Goal: Check status: Check status

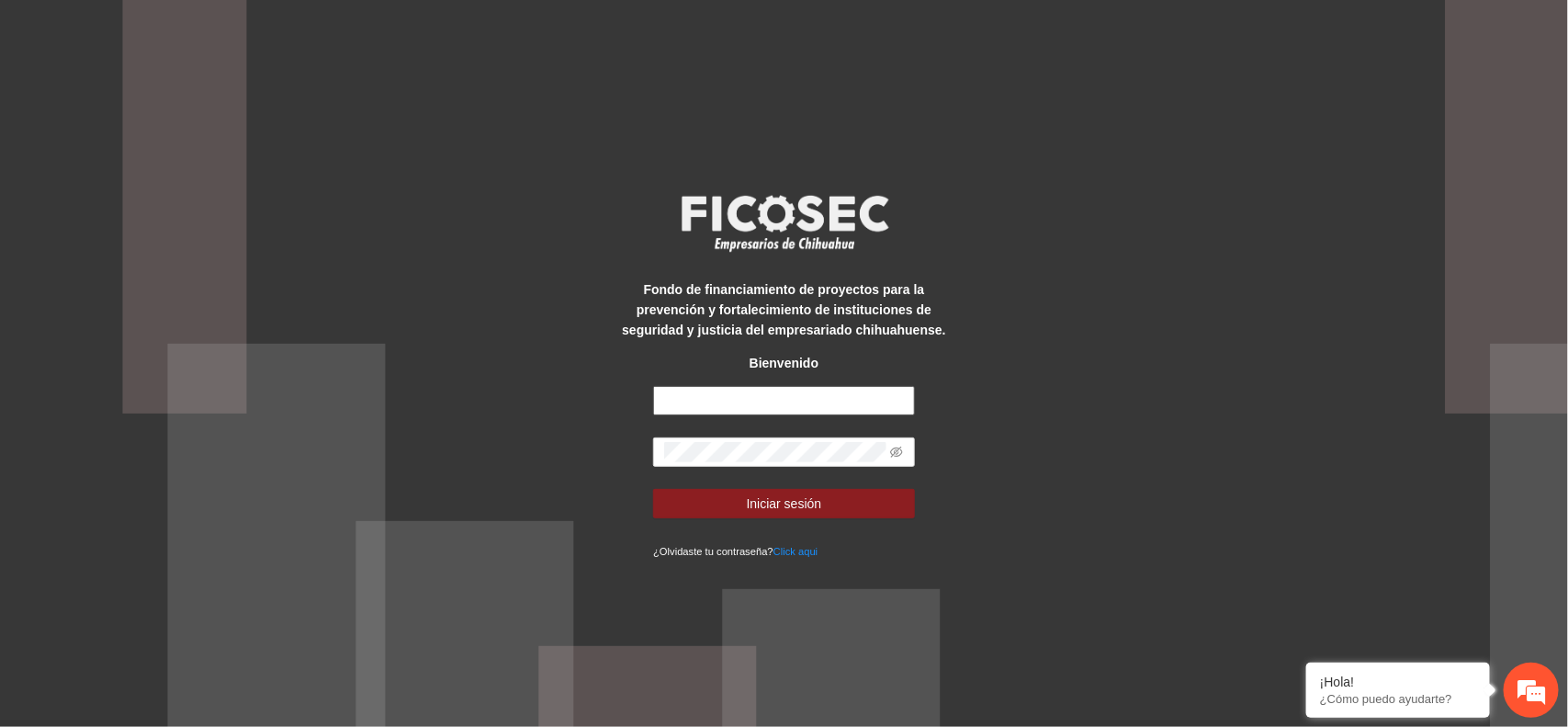
type input "**********"
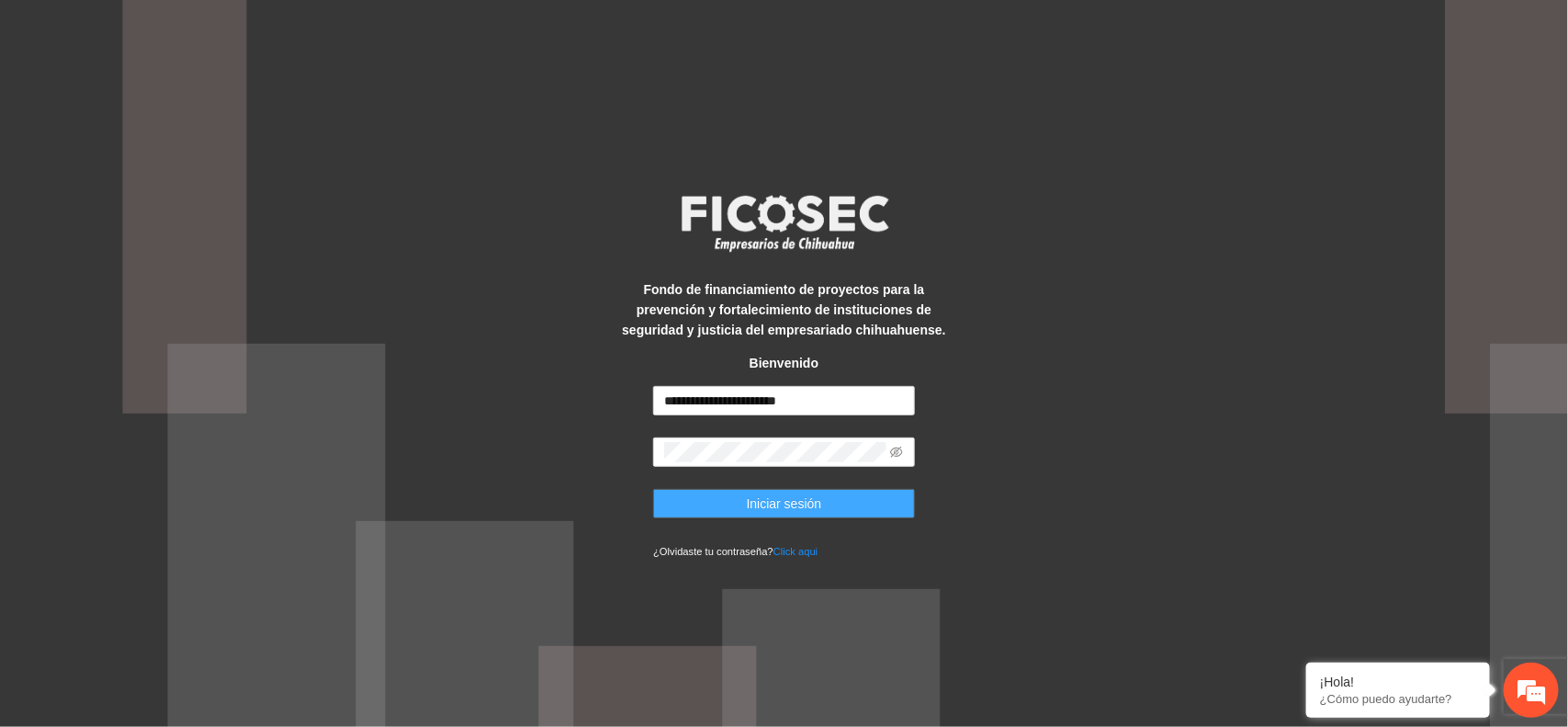
click at [757, 511] on span "Iniciar sesión" at bounding box center [784, 503] width 75 height 20
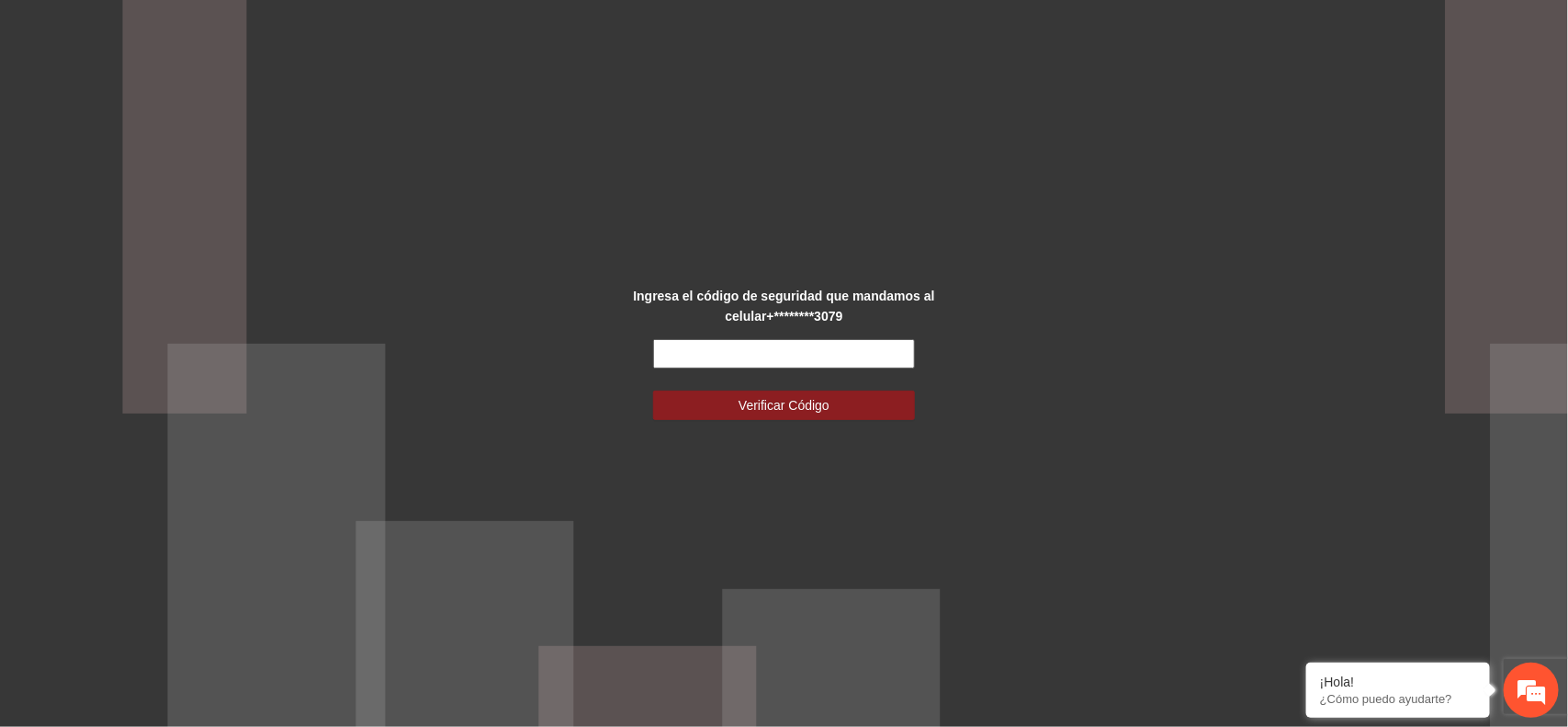
click at [727, 344] on input "text" at bounding box center [783, 354] width 261 height 30
type input "******"
click at [810, 401] on span "Verificar Código" at bounding box center [784, 404] width 91 height 20
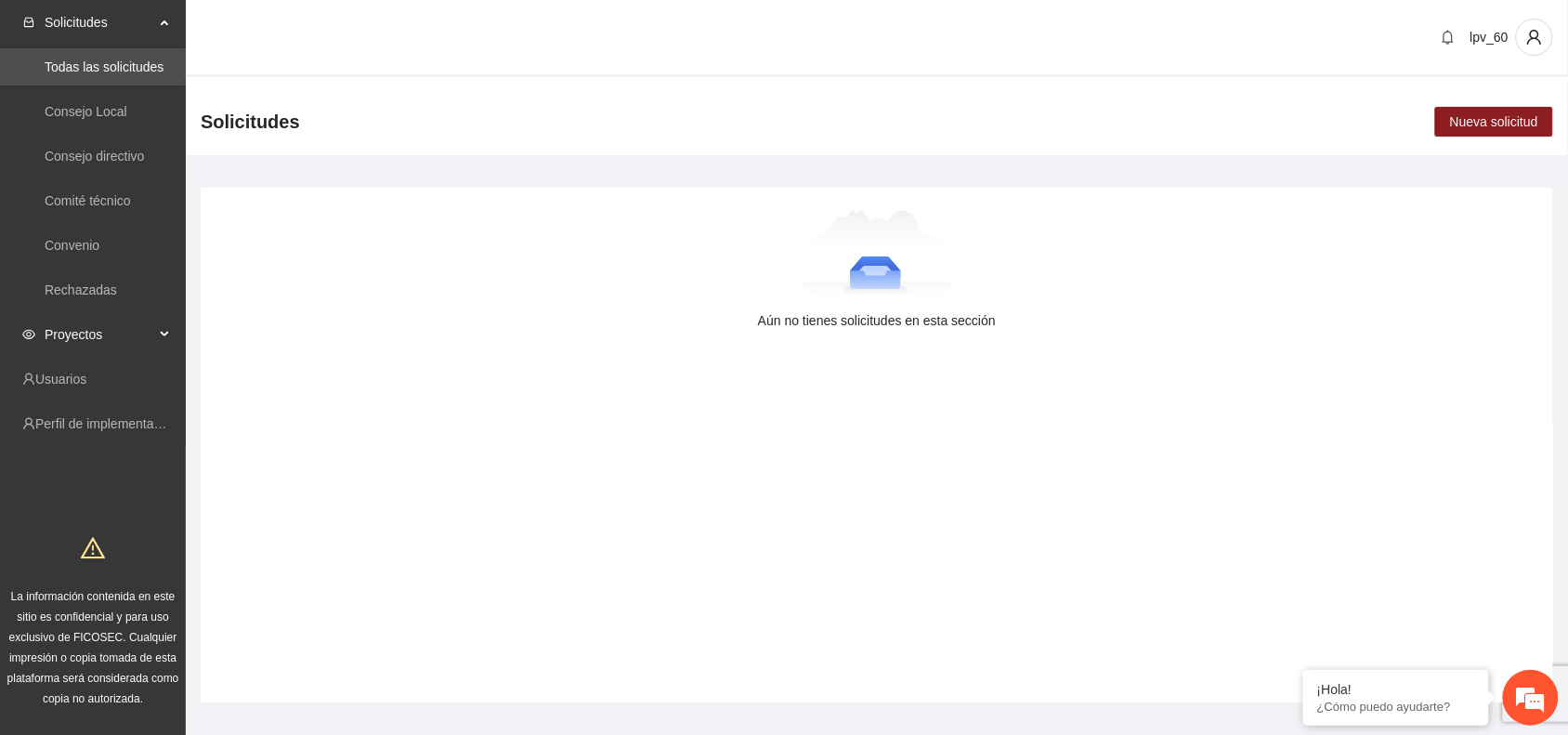
click at [126, 336] on span "Proyectos" at bounding box center [100, 334] width 110 height 37
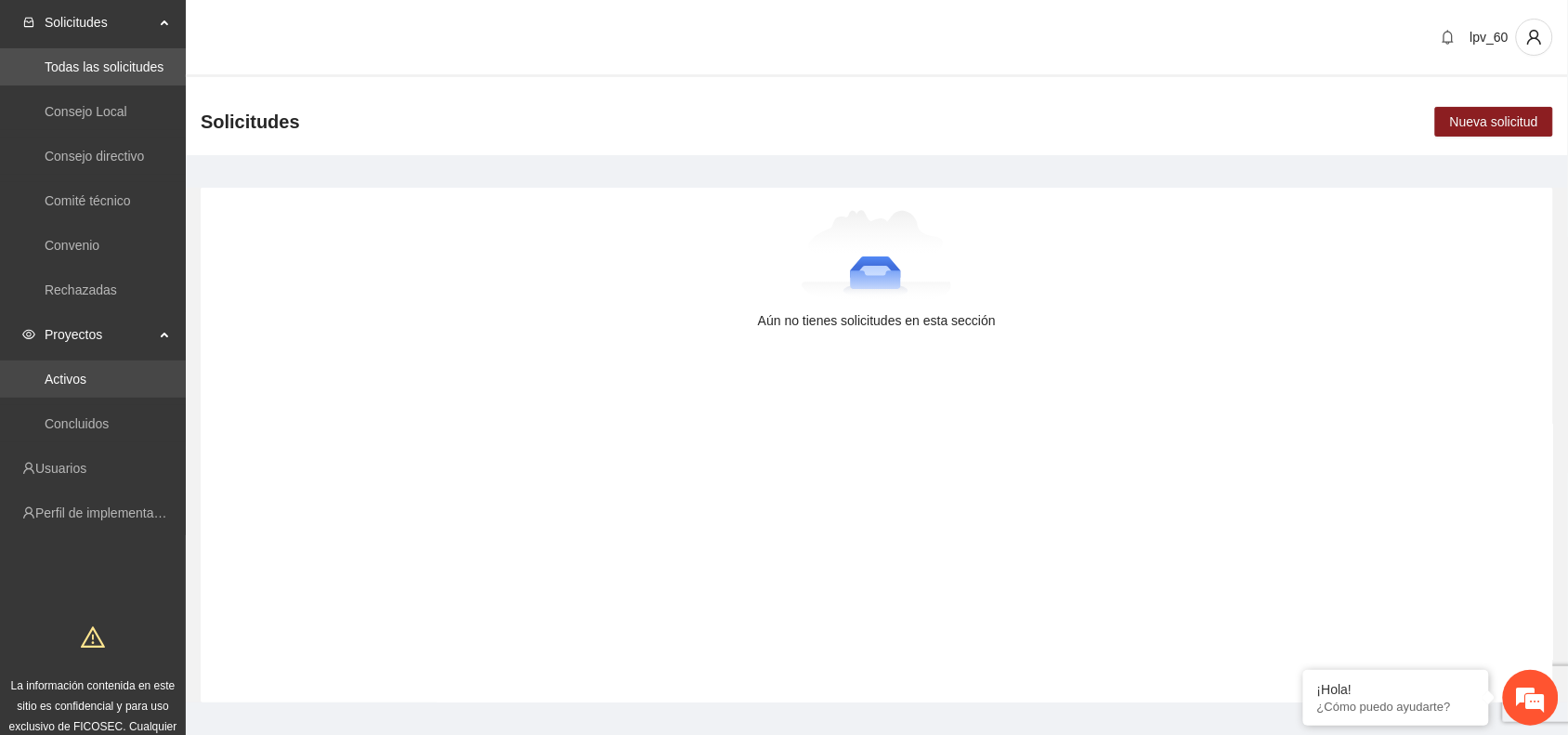
click at [87, 383] on link "Activos" at bounding box center [66, 379] width 42 height 15
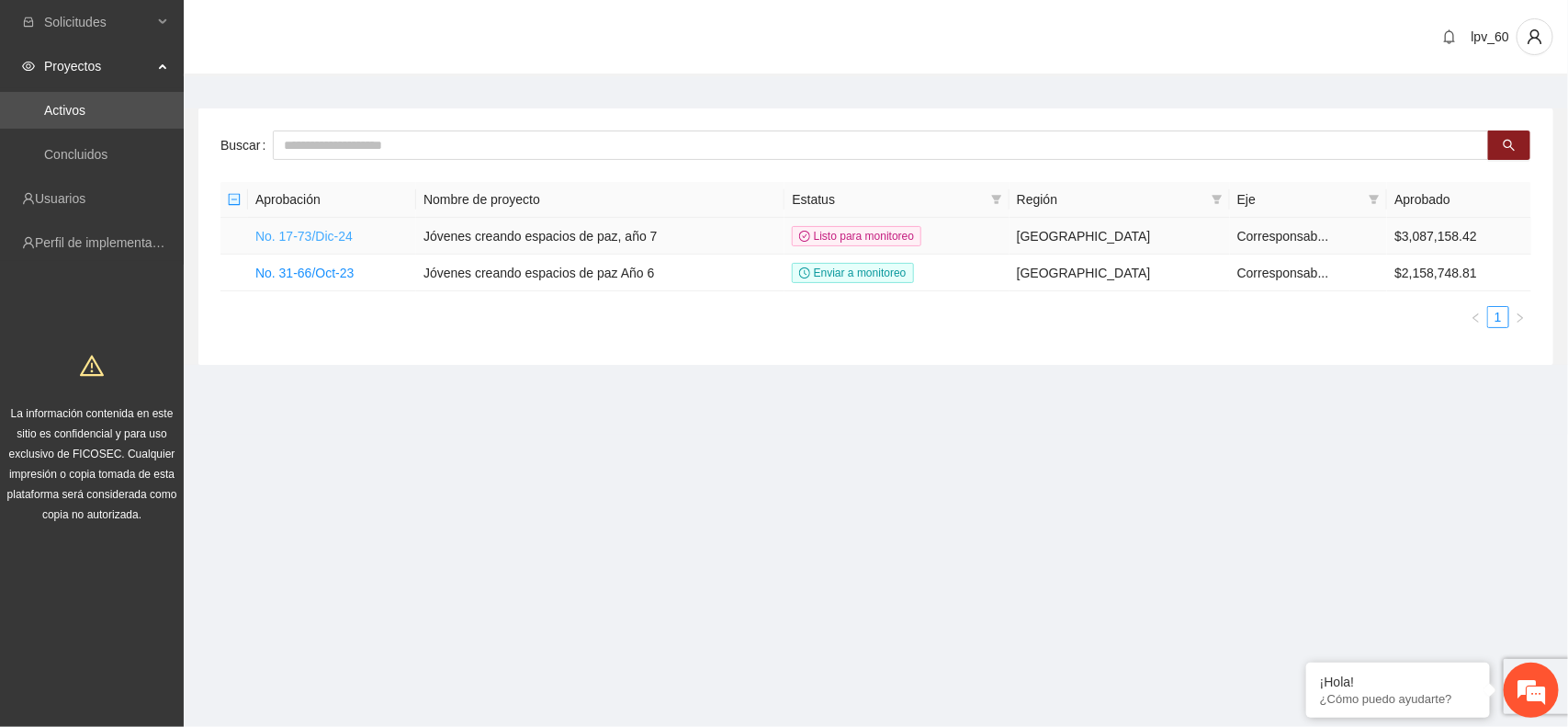
click at [326, 239] on link "No. 17-73/Dic-24" at bounding box center [304, 236] width 98 height 15
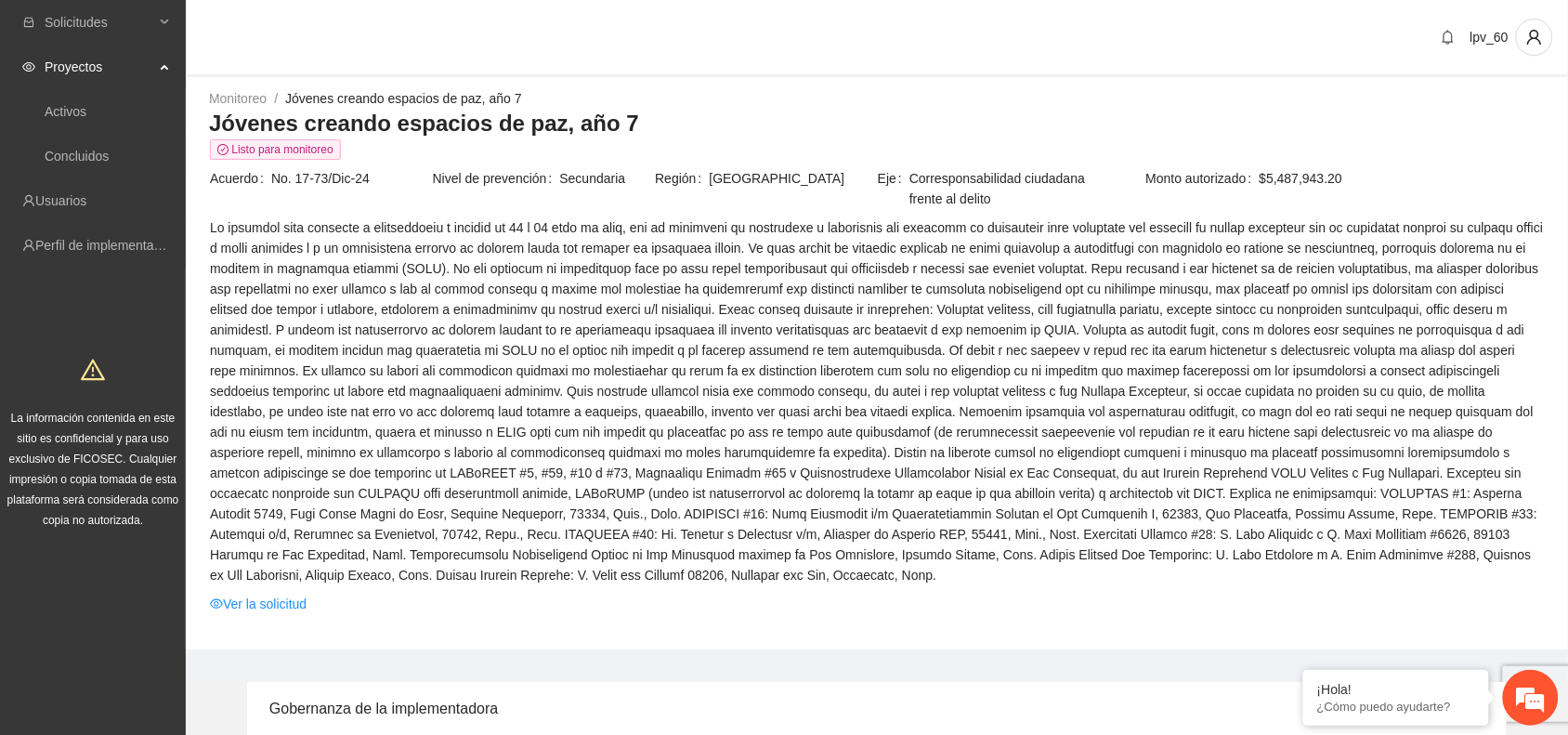
click at [1400, 512] on span at bounding box center [876, 401] width 1334 height 368
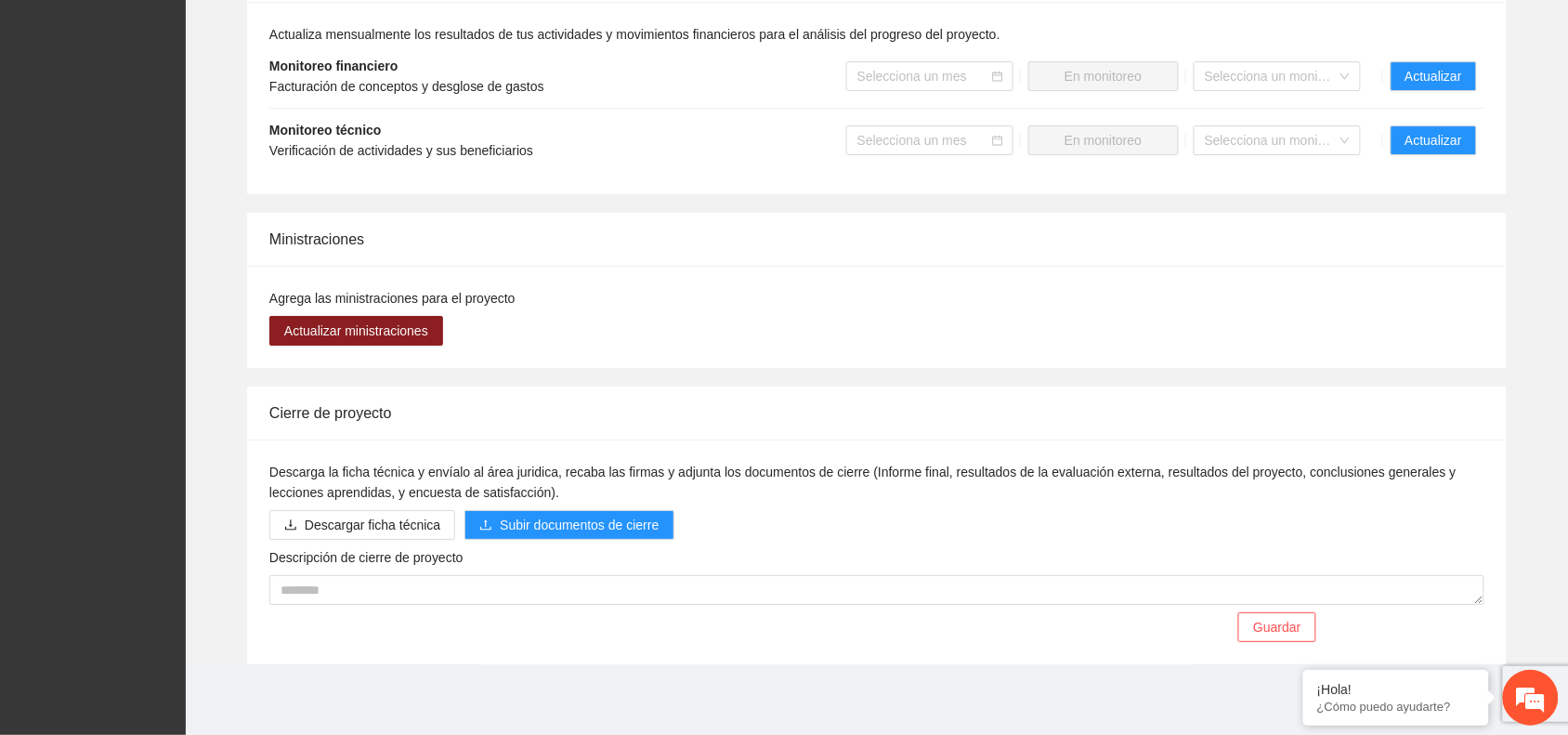
scroll to position [1679, 0]
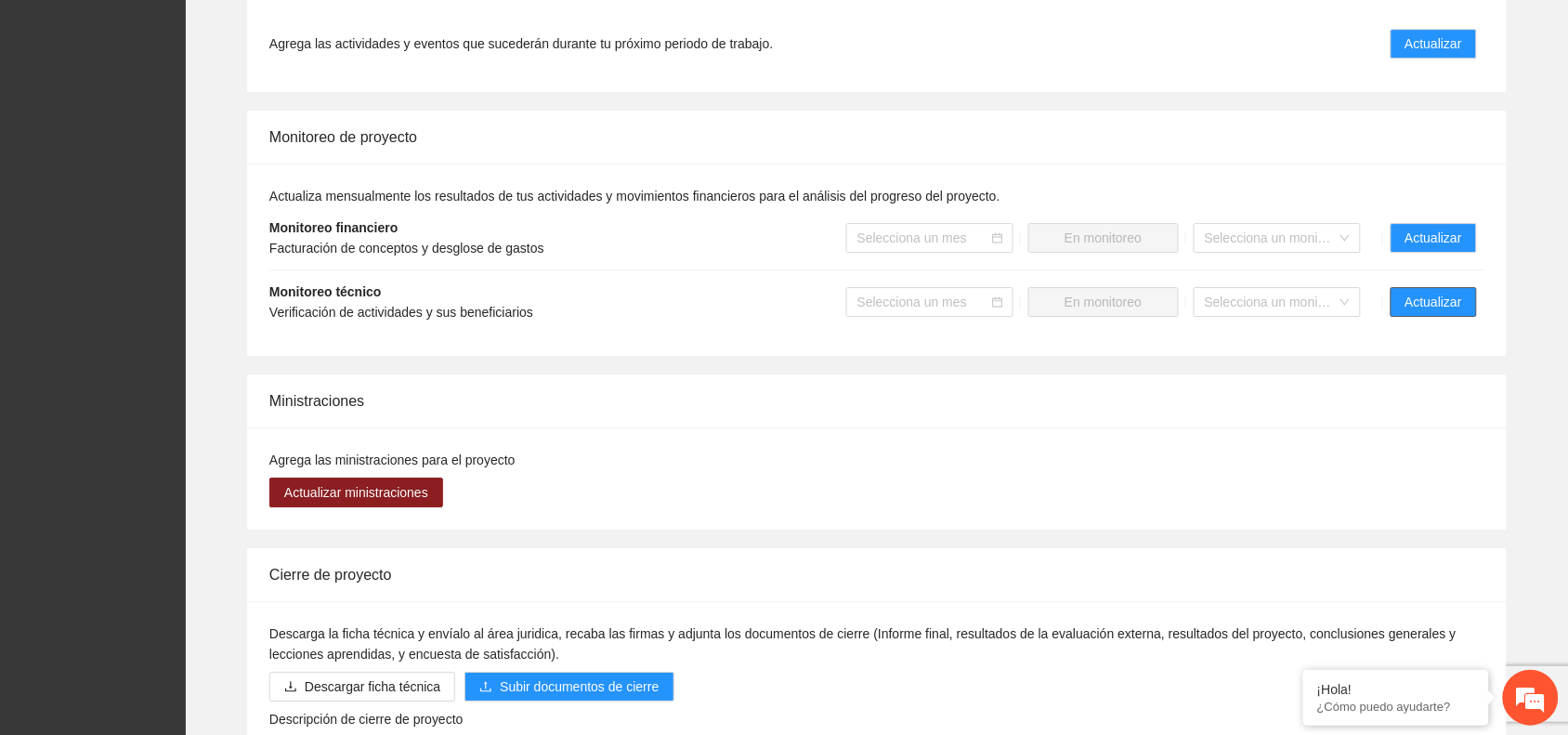
click at [1409, 303] on span "Actualizar" at bounding box center [1433, 301] width 57 height 20
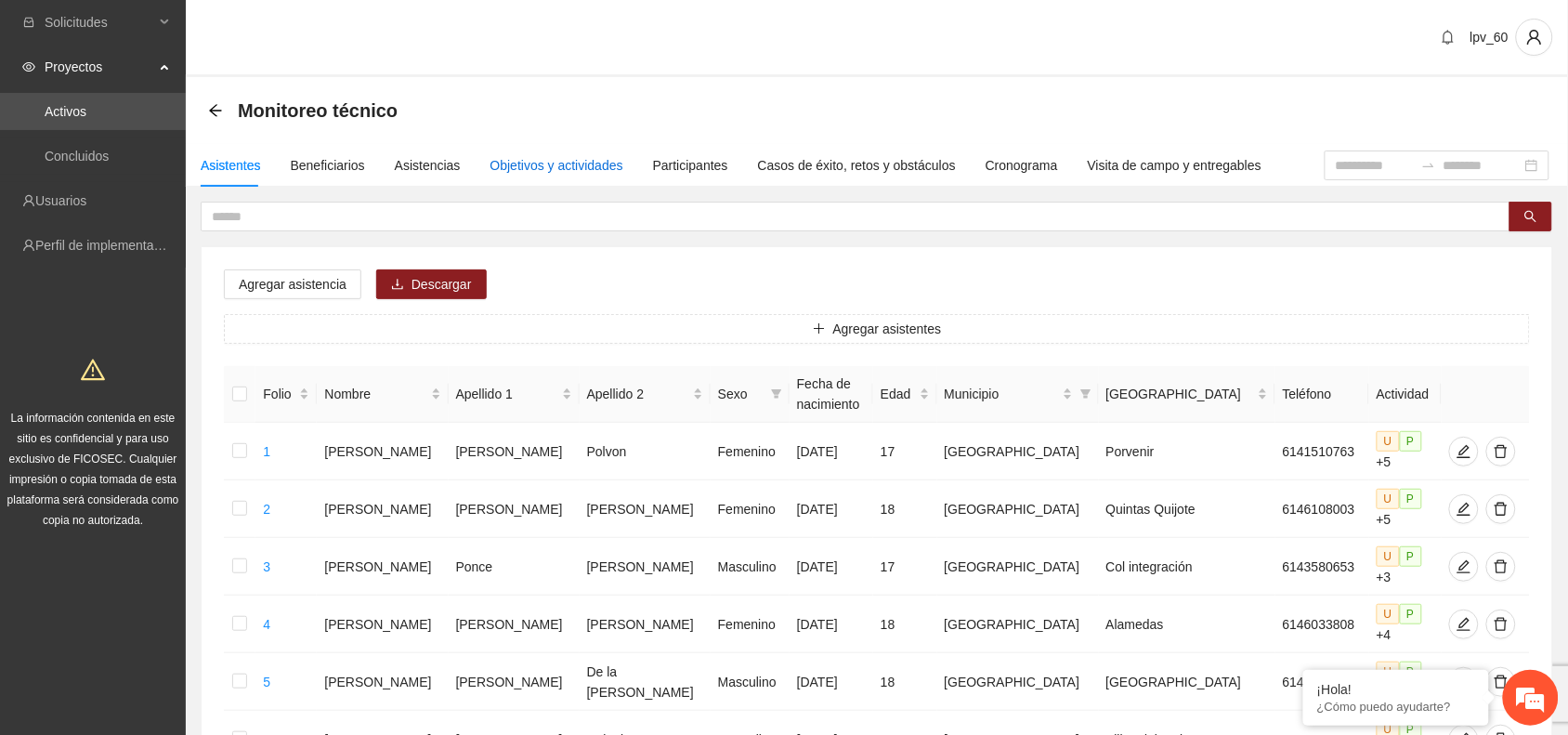
click at [500, 173] on div "Objetivos y actividades" at bounding box center [557, 166] width 133 height 20
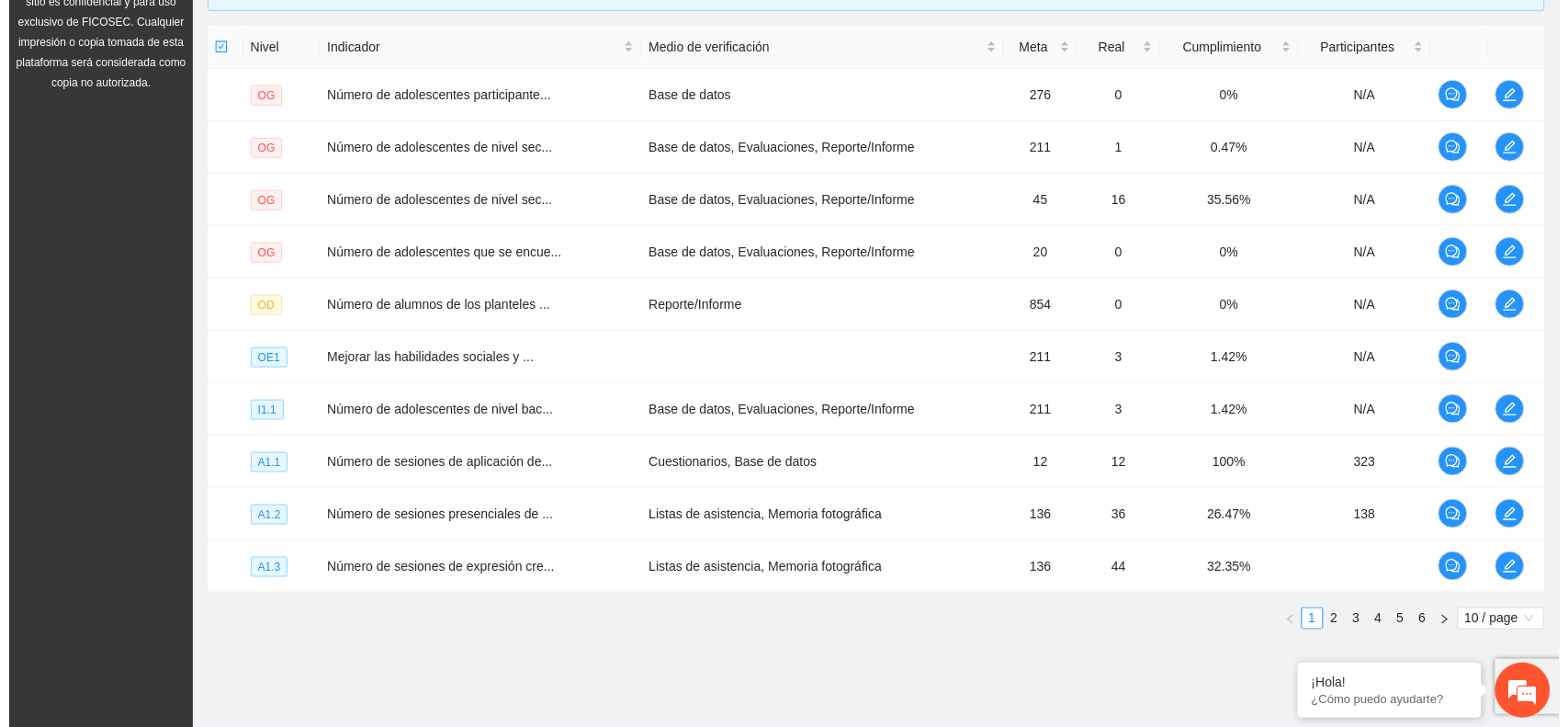
scroll to position [475, 0]
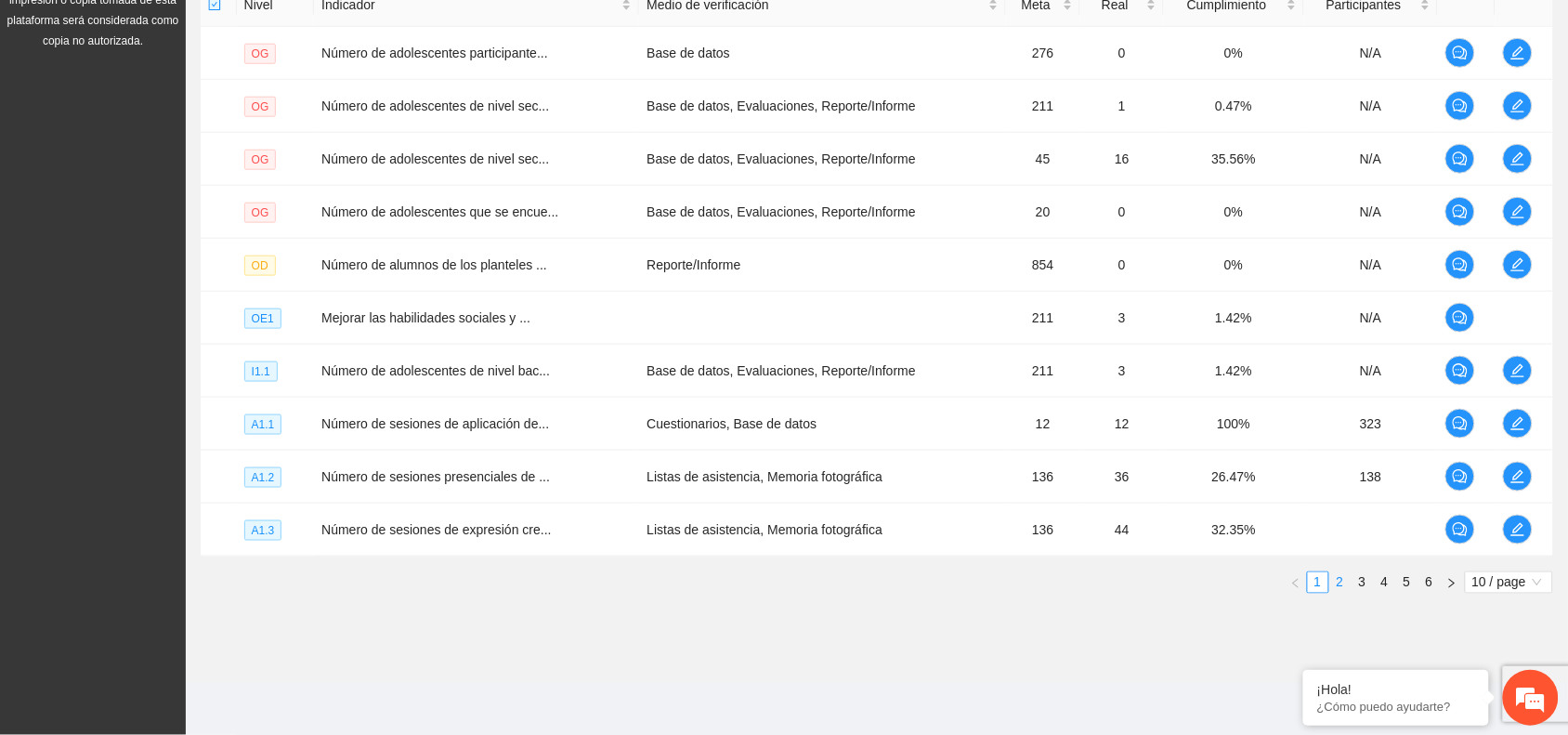
click at [1349, 583] on link "2" at bounding box center [1341, 582] width 20 height 20
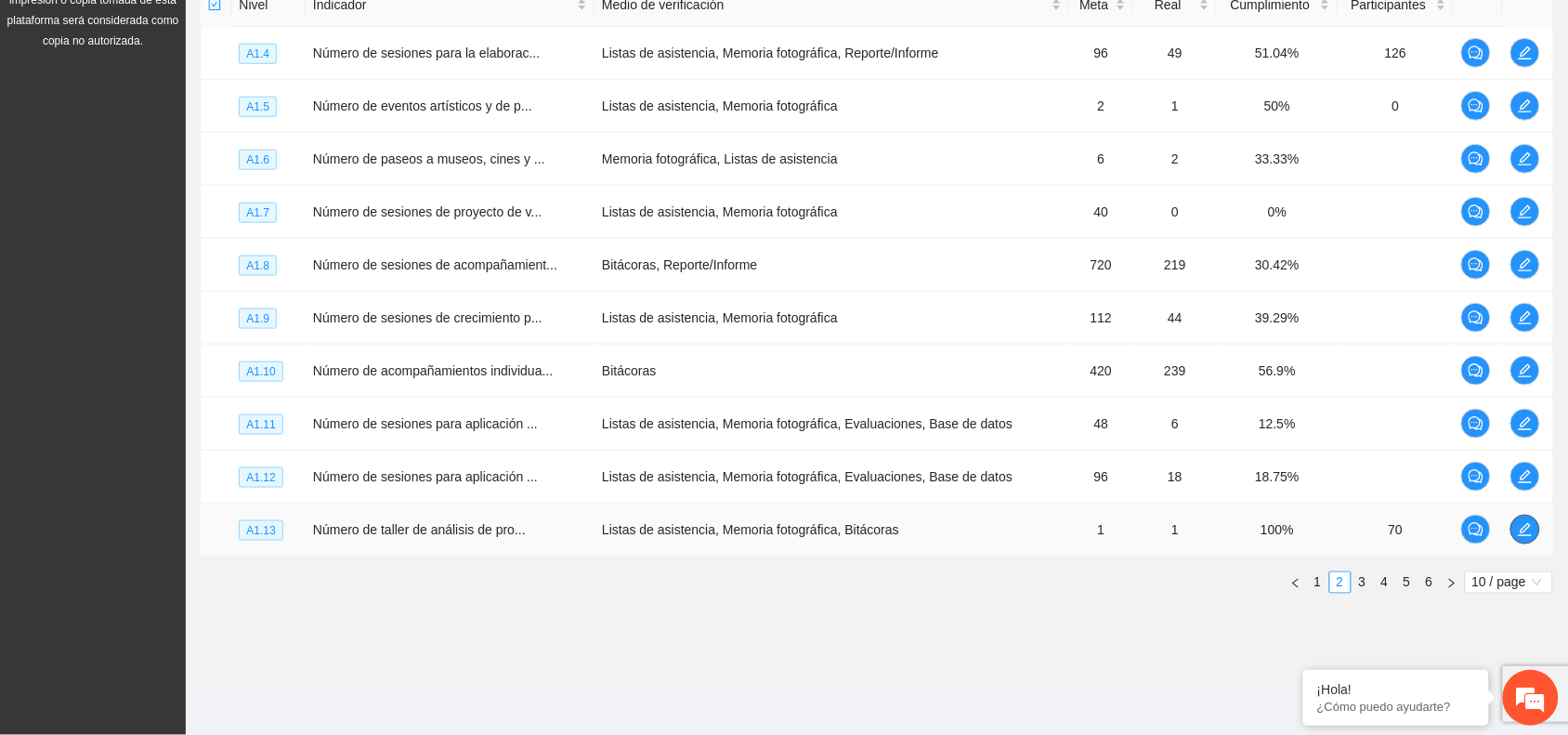
click at [1524, 535] on icon "edit" at bounding box center [1525, 529] width 15 height 15
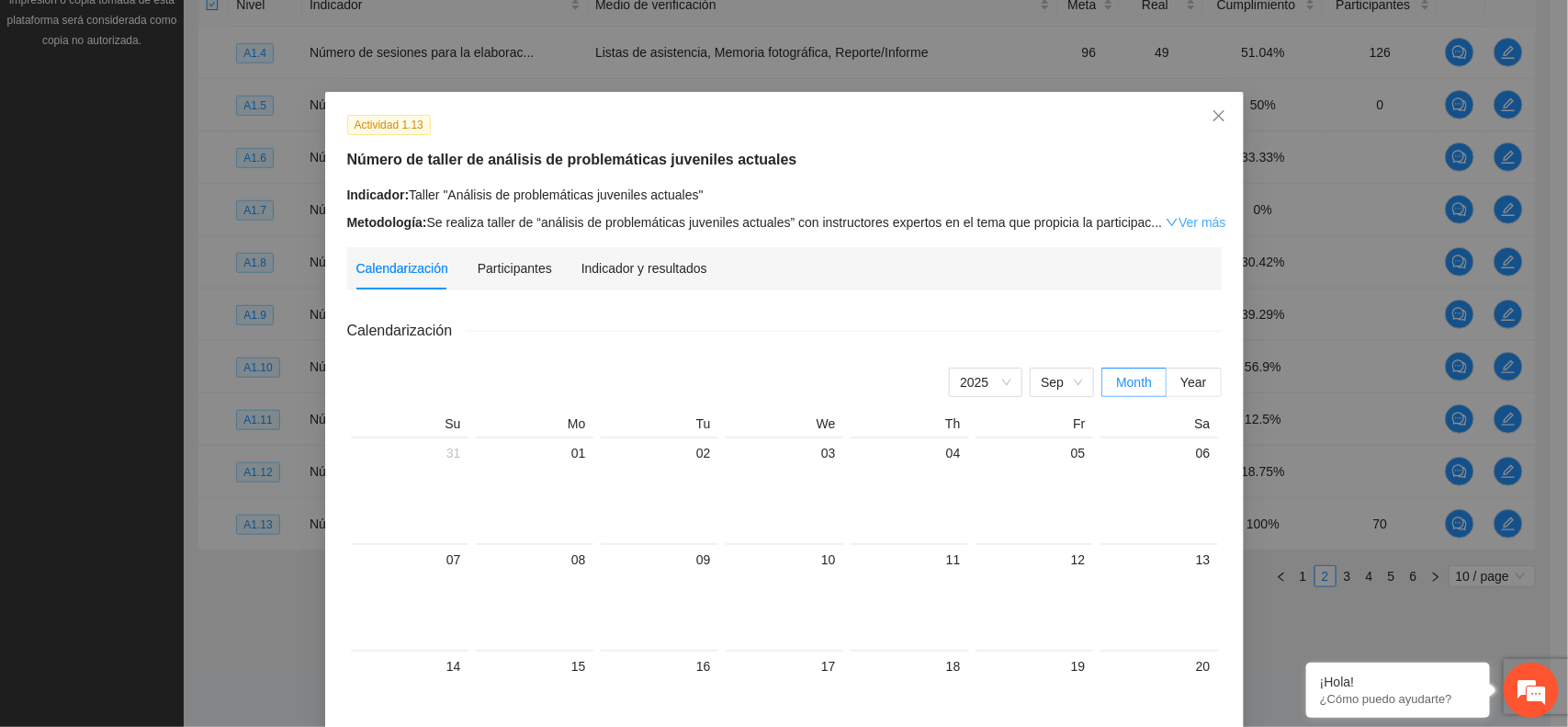
click at [1166, 227] on icon "down" at bounding box center [1172, 222] width 13 height 13
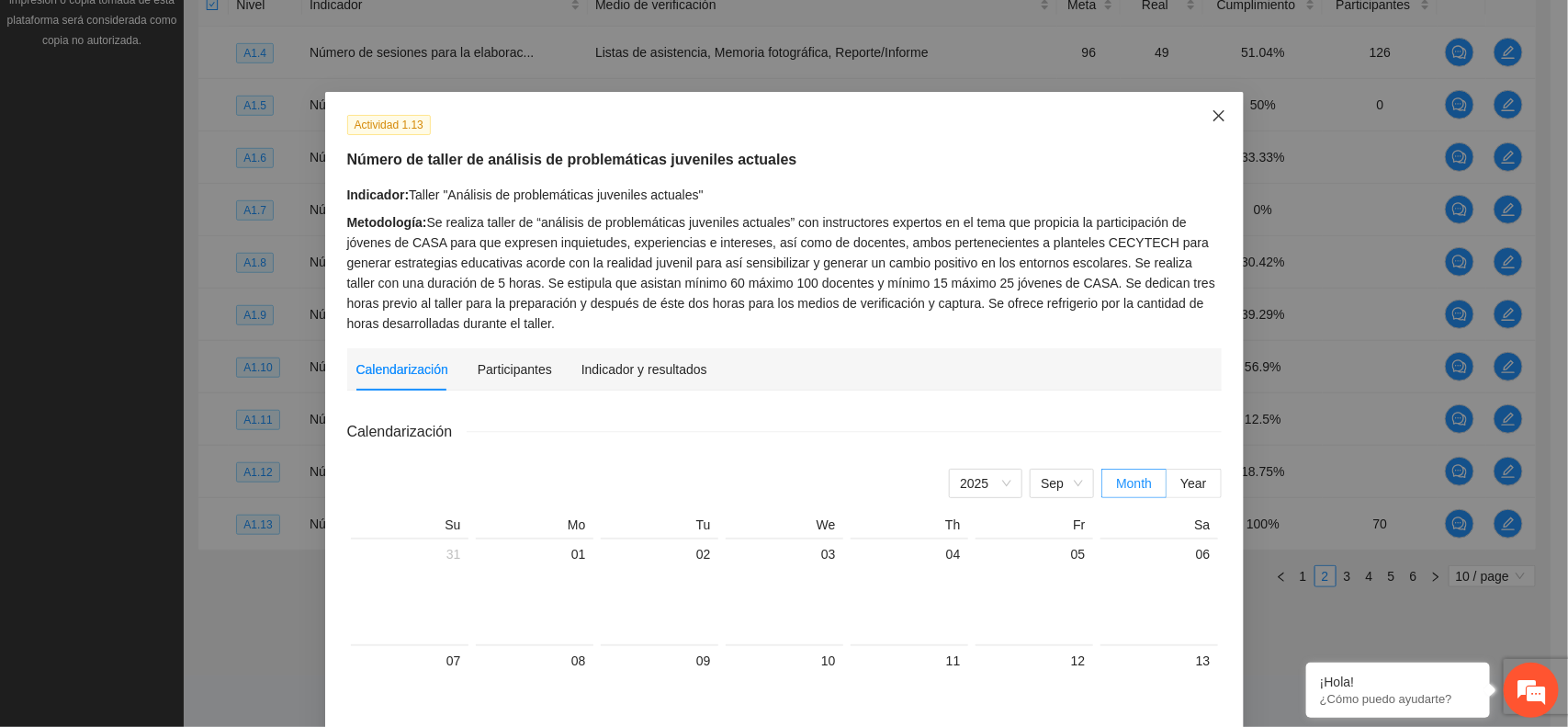
click at [1211, 113] on icon "close" at bounding box center [1218, 115] width 15 height 15
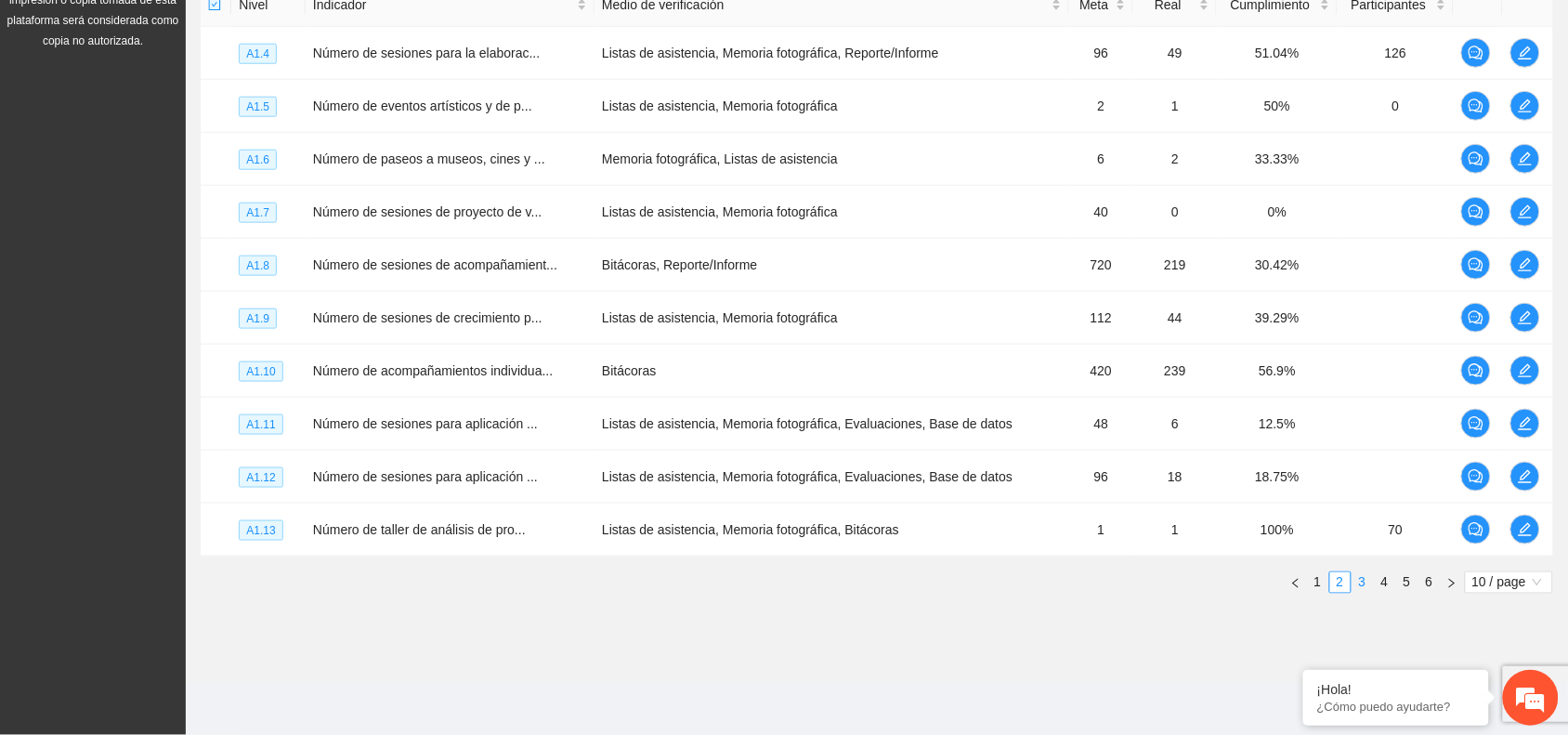
click at [1362, 580] on link "3" at bounding box center [1363, 582] width 20 height 20
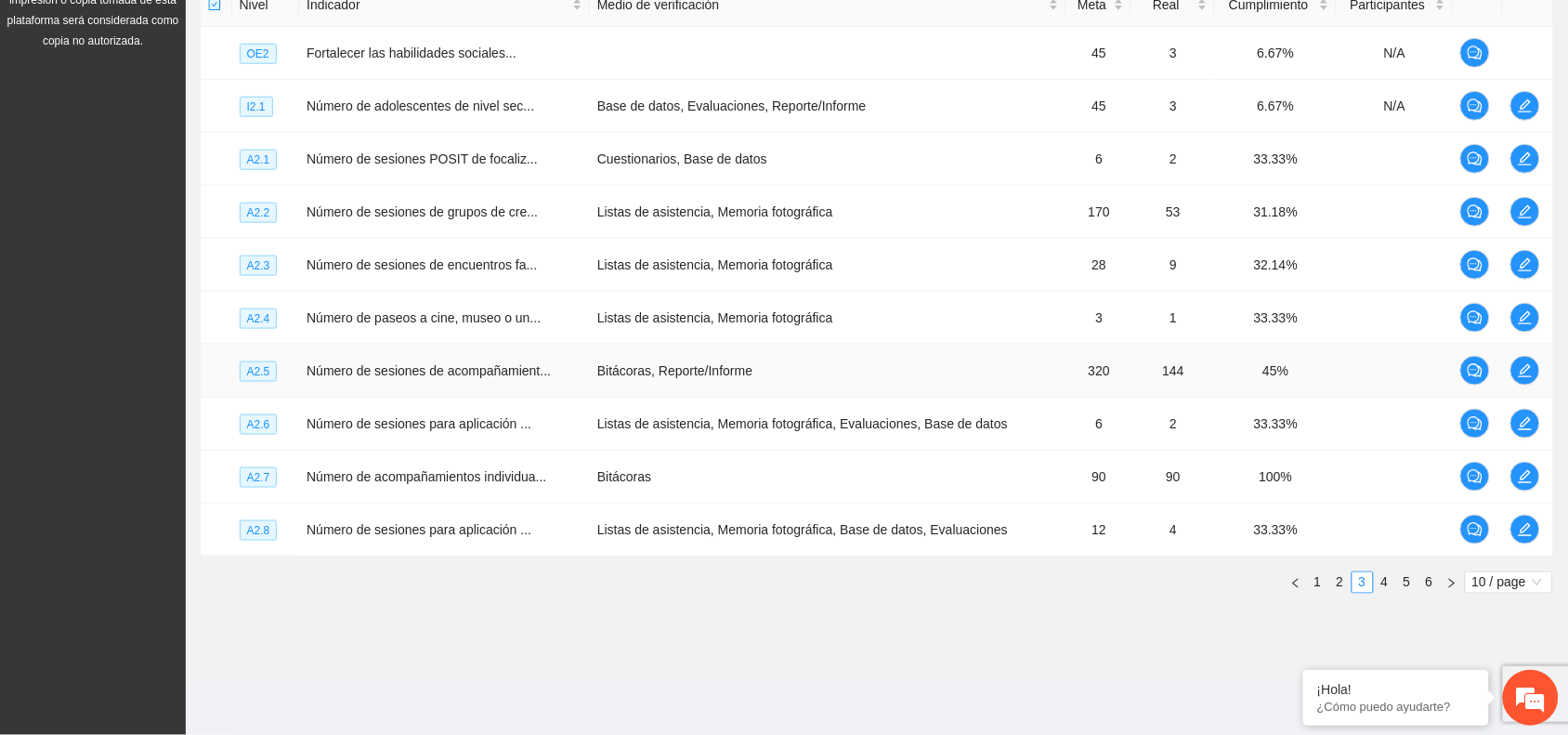
click at [1539, 378] on td at bounding box center [1528, 371] width 50 height 53
click at [1523, 370] on icon "edit" at bounding box center [1525, 370] width 15 height 15
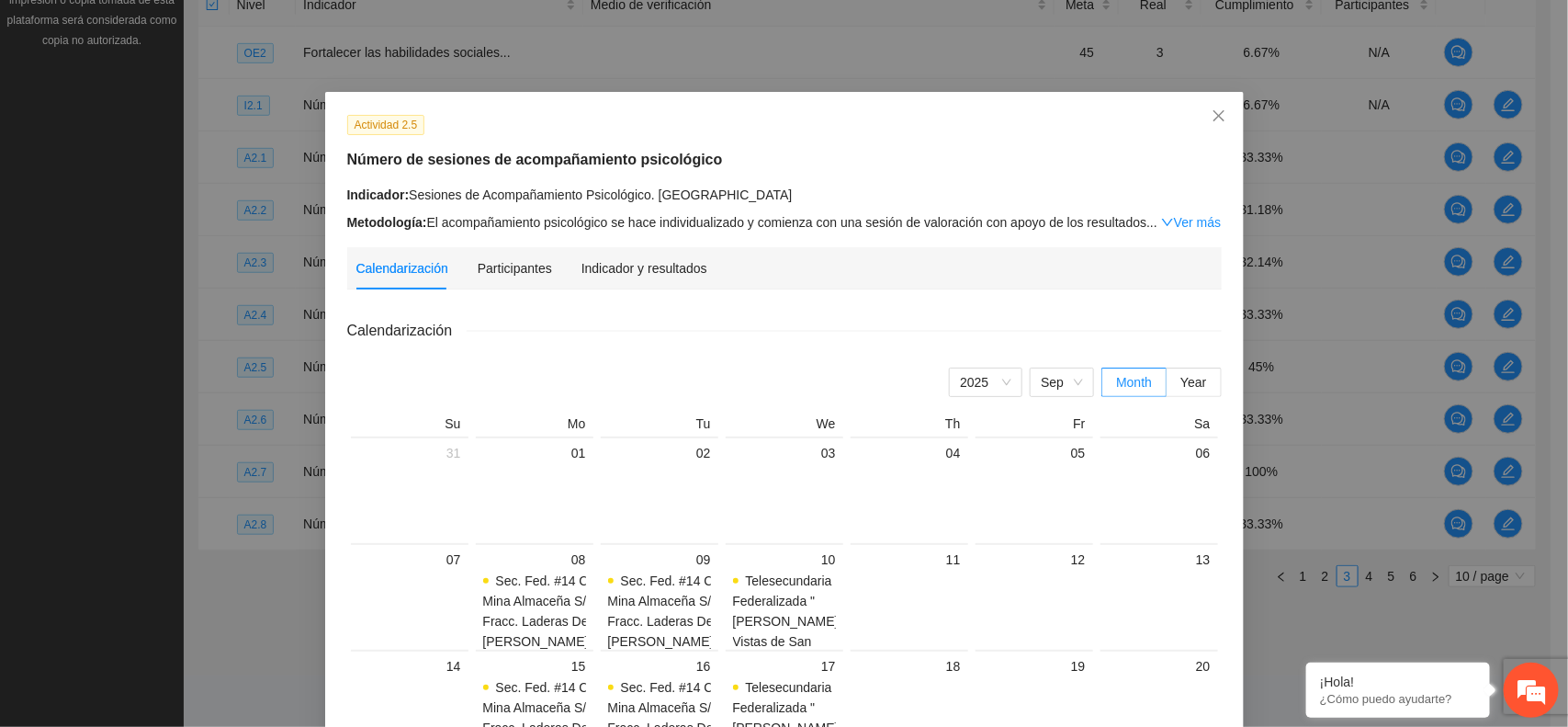
click at [1192, 223] on link "Ver más" at bounding box center [1190, 222] width 60 height 15
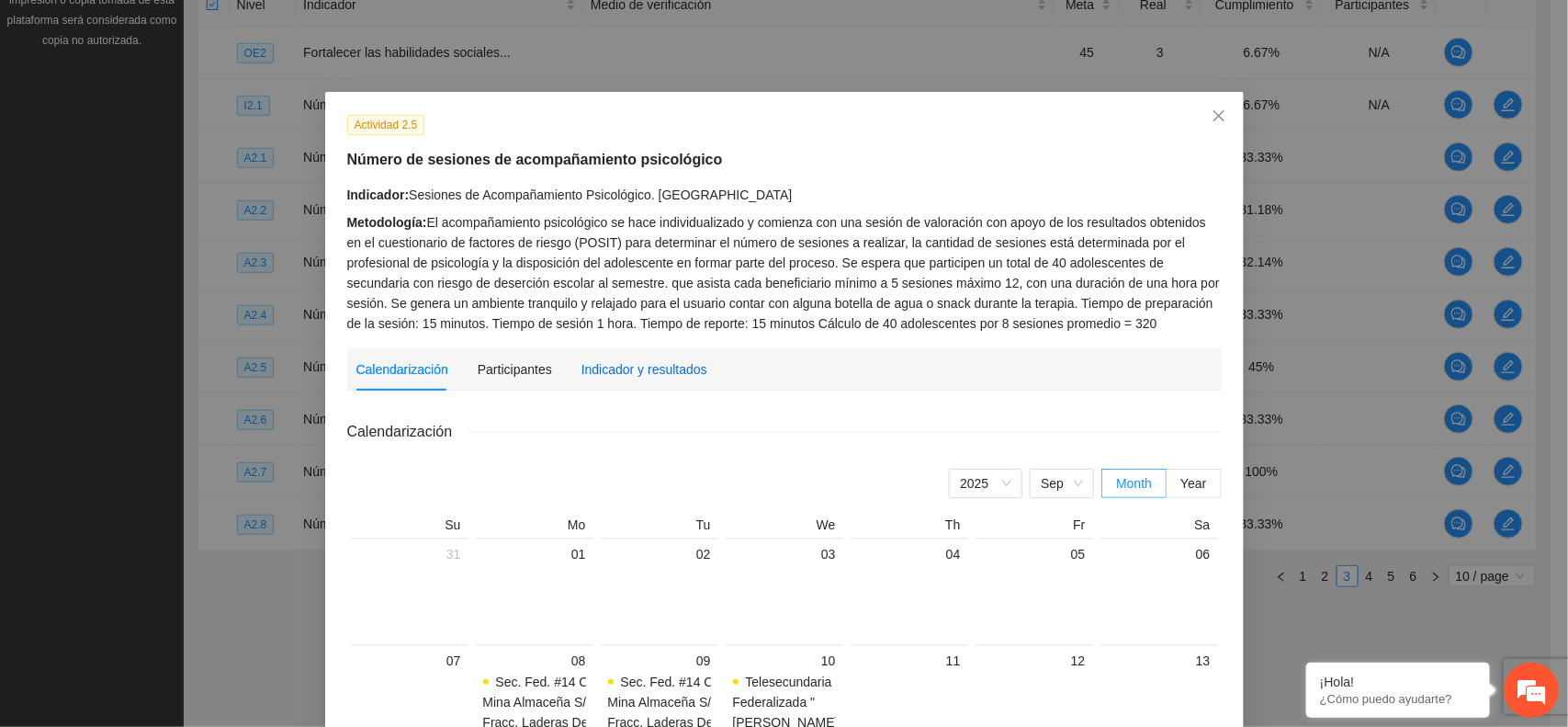
click at [594, 361] on div "Indicador y resultados" at bounding box center [645, 369] width 126 height 20
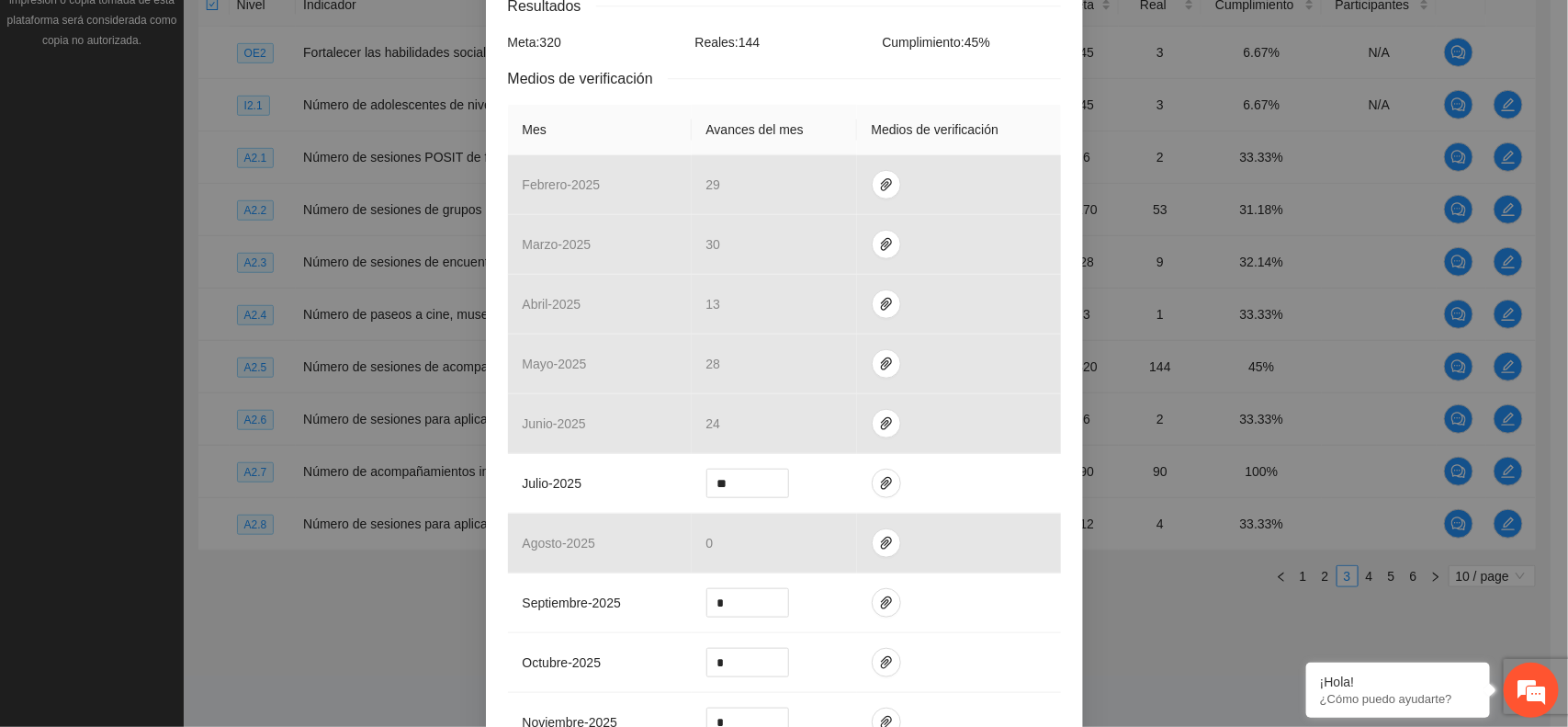
scroll to position [534, 0]
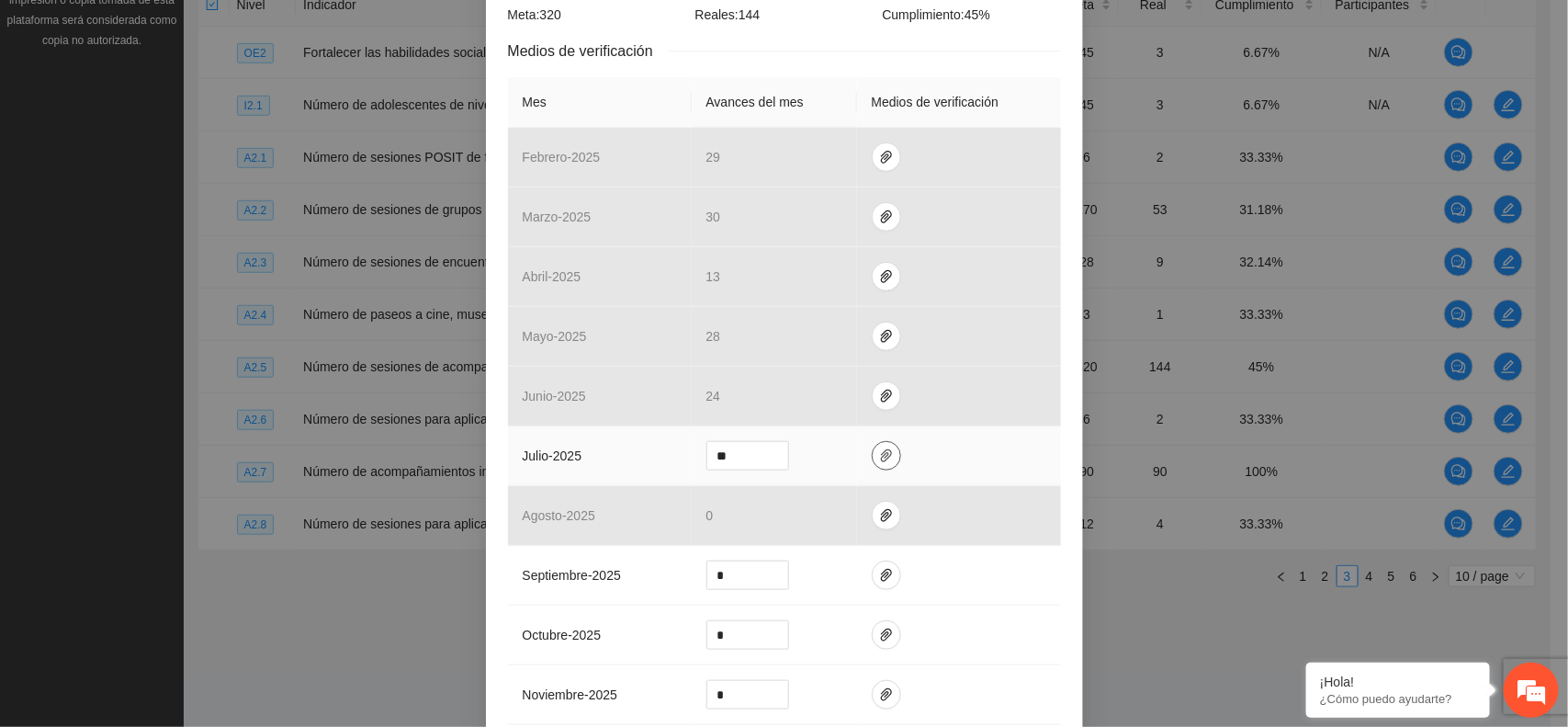
click at [879, 457] on icon "paper-clip" at bounding box center [886, 455] width 15 height 15
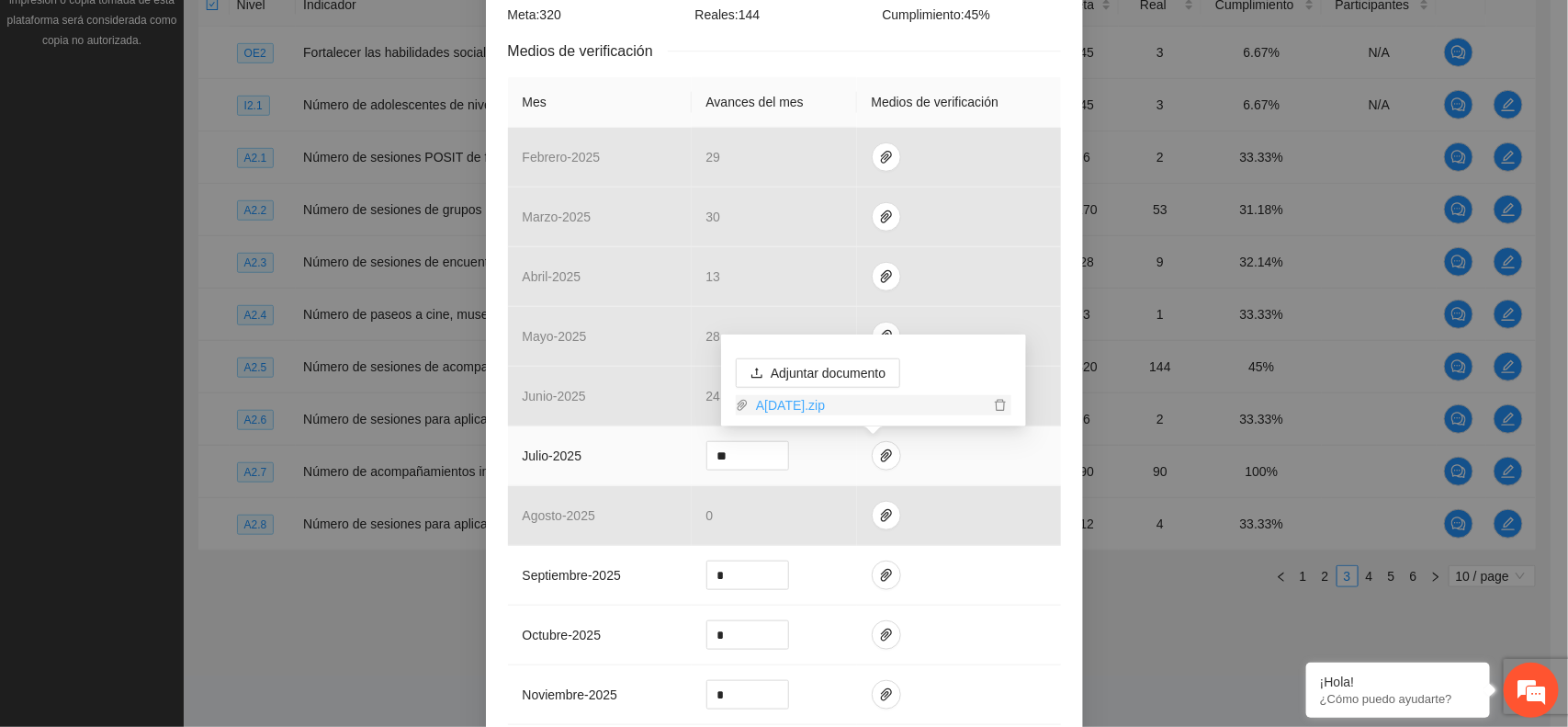
click at [806, 396] on link "A2JULIO2025.zip" at bounding box center [869, 404] width 241 height 20
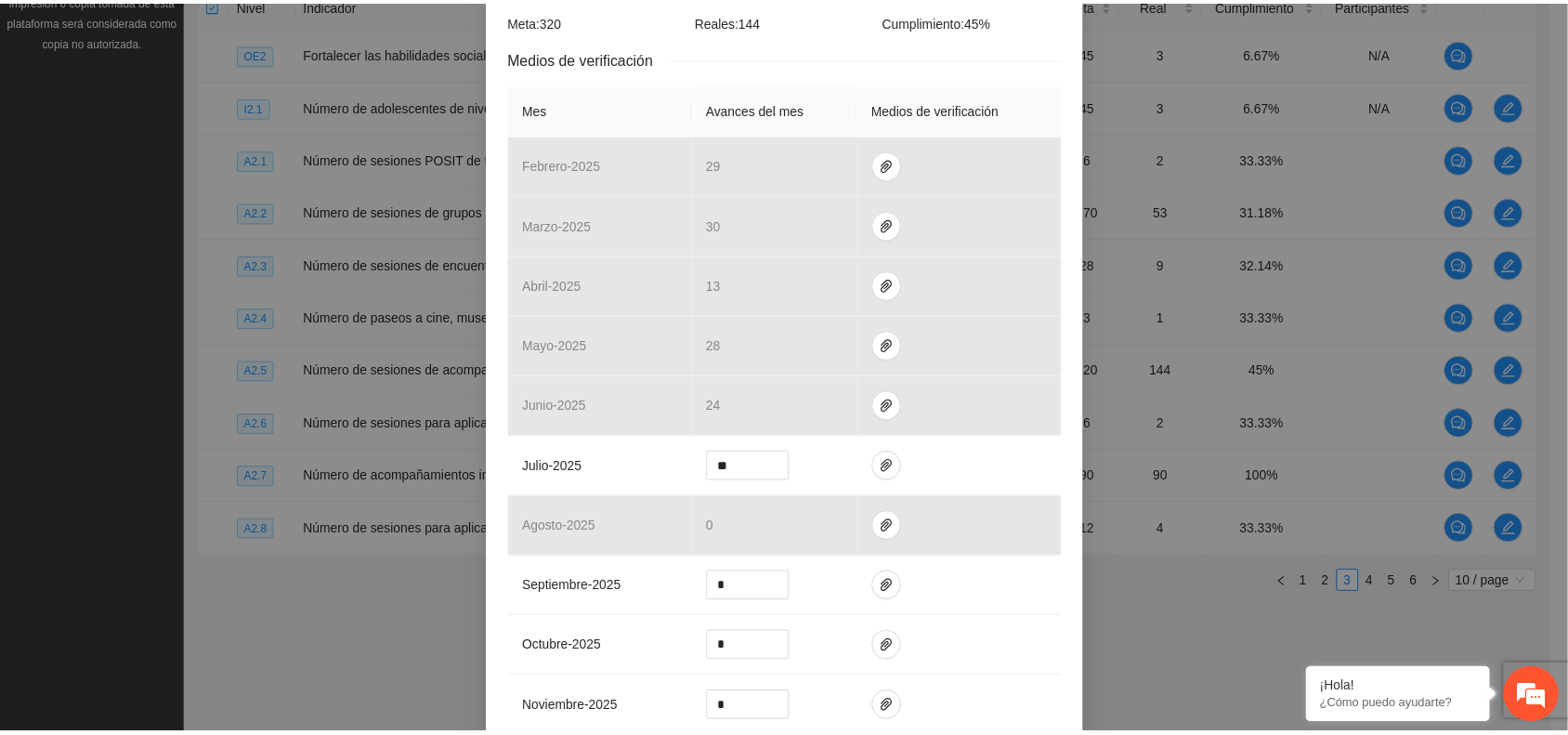
scroll to position [0, 0]
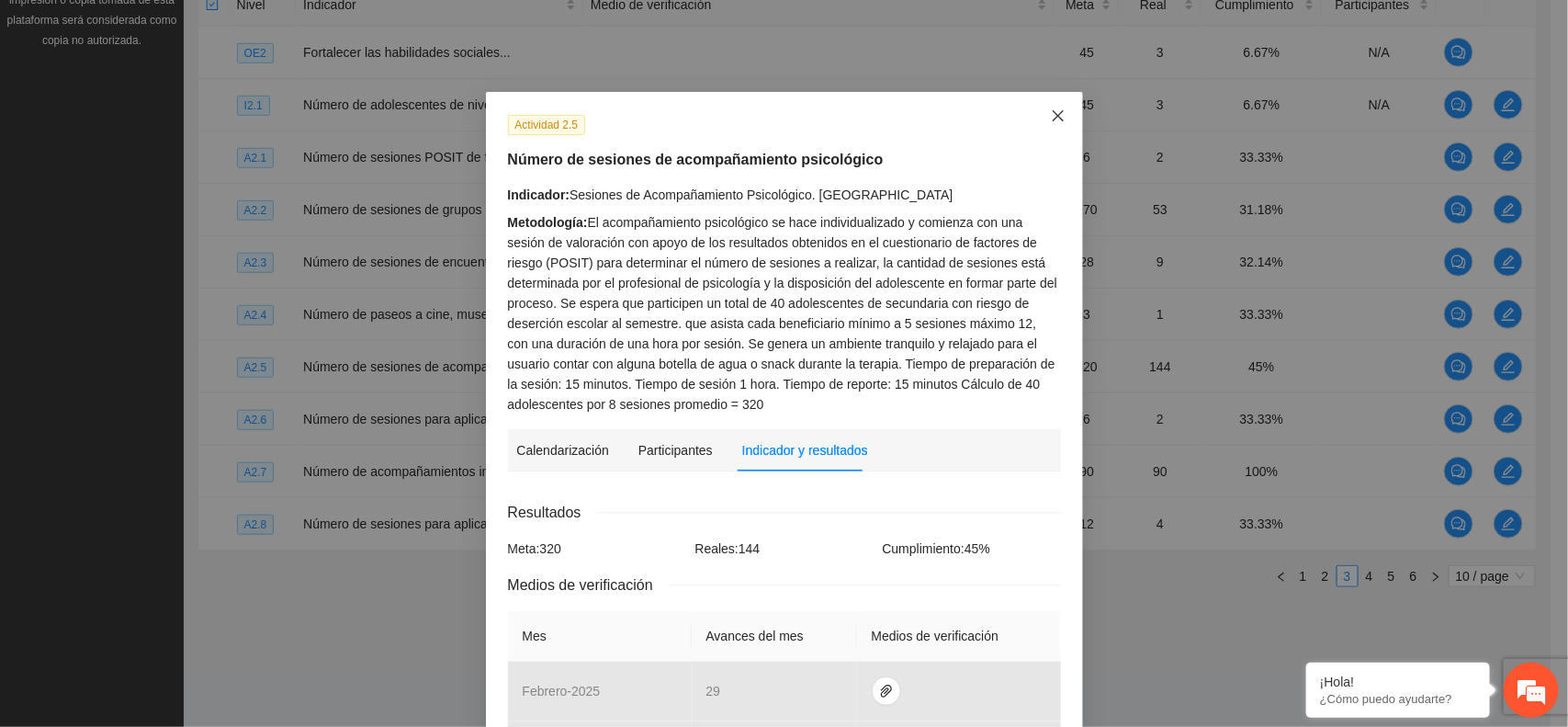
click at [1039, 119] on span "Close" at bounding box center [1058, 116] width 49 height 49
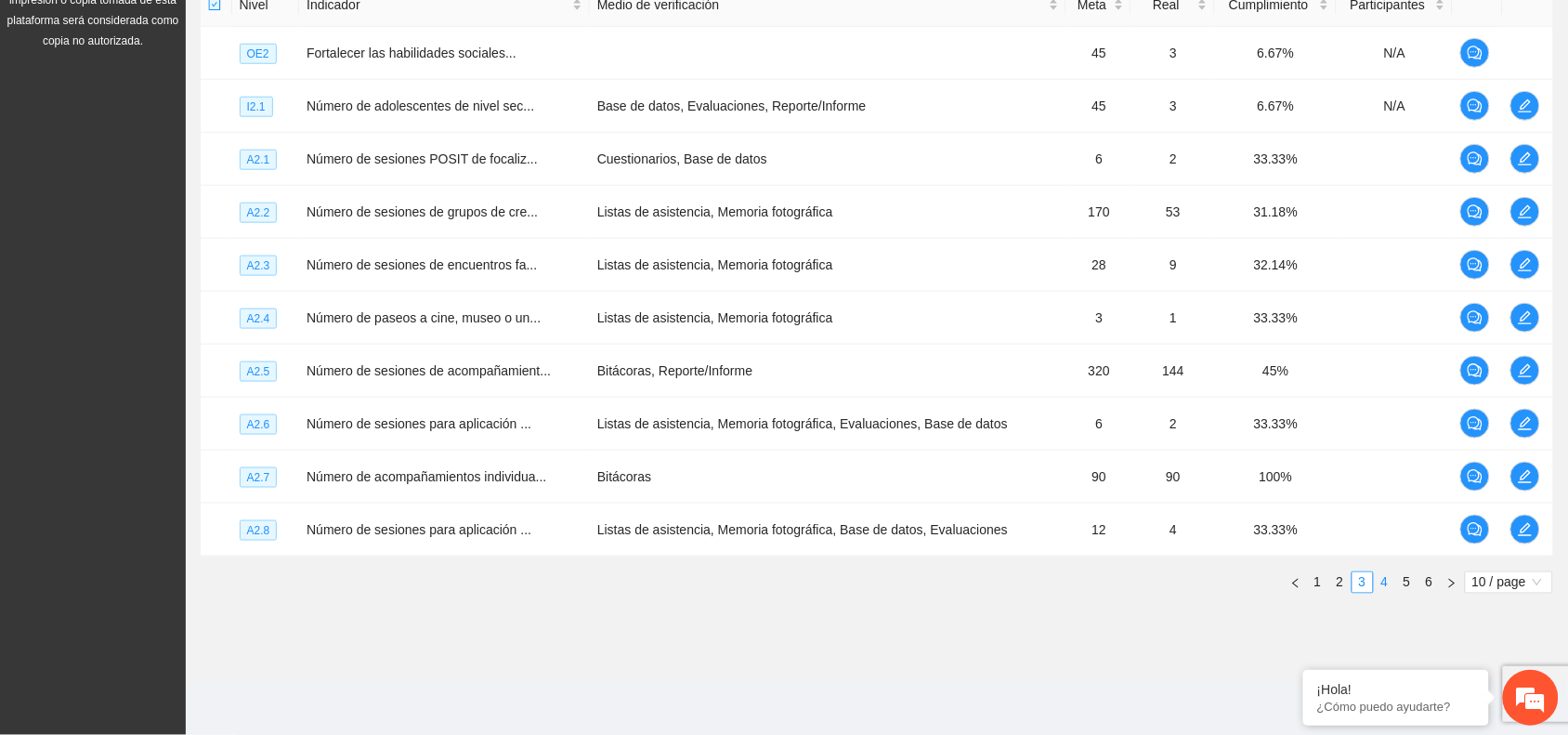
click at [1384, 577] on link "4" at bounding box center [1384, 582] width 20 height 20
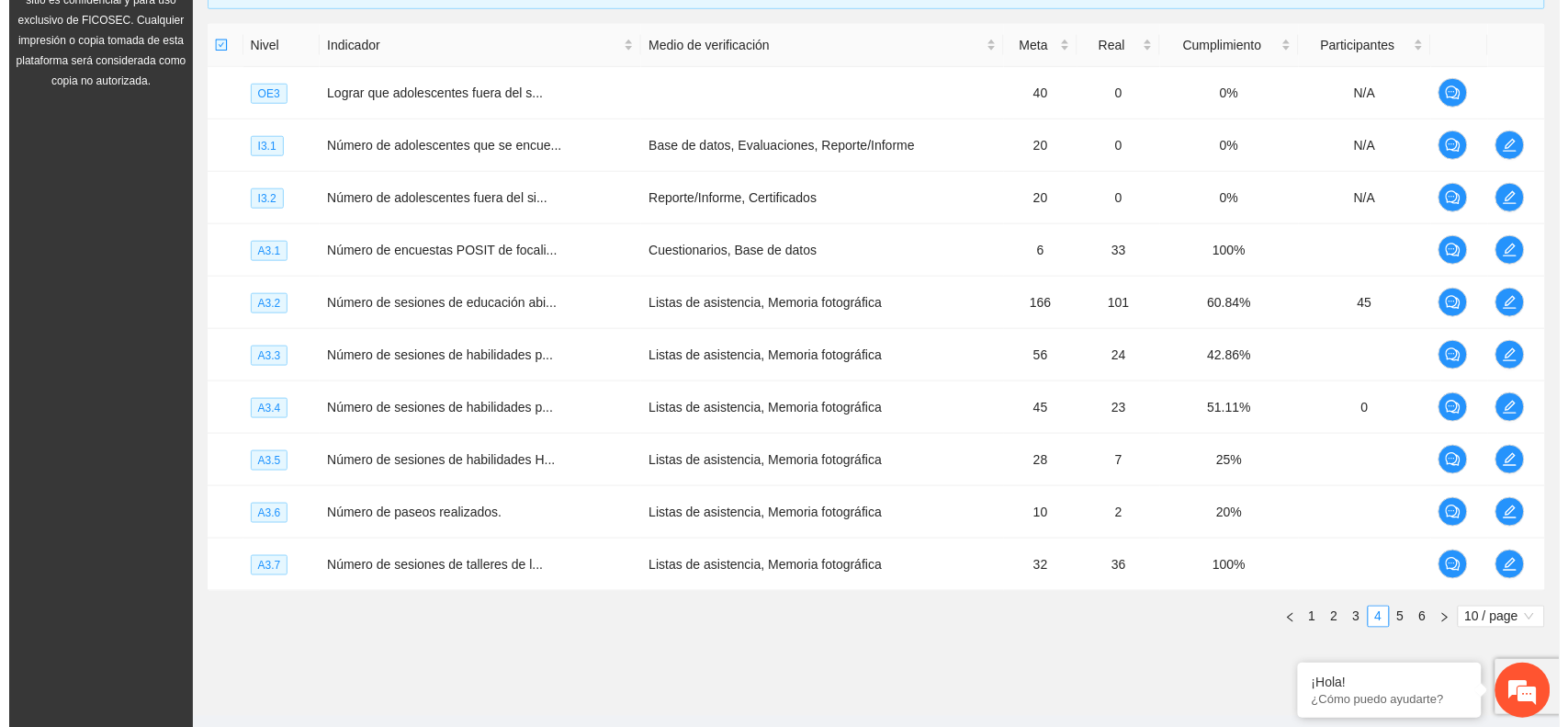
scroll to position [475, 0]
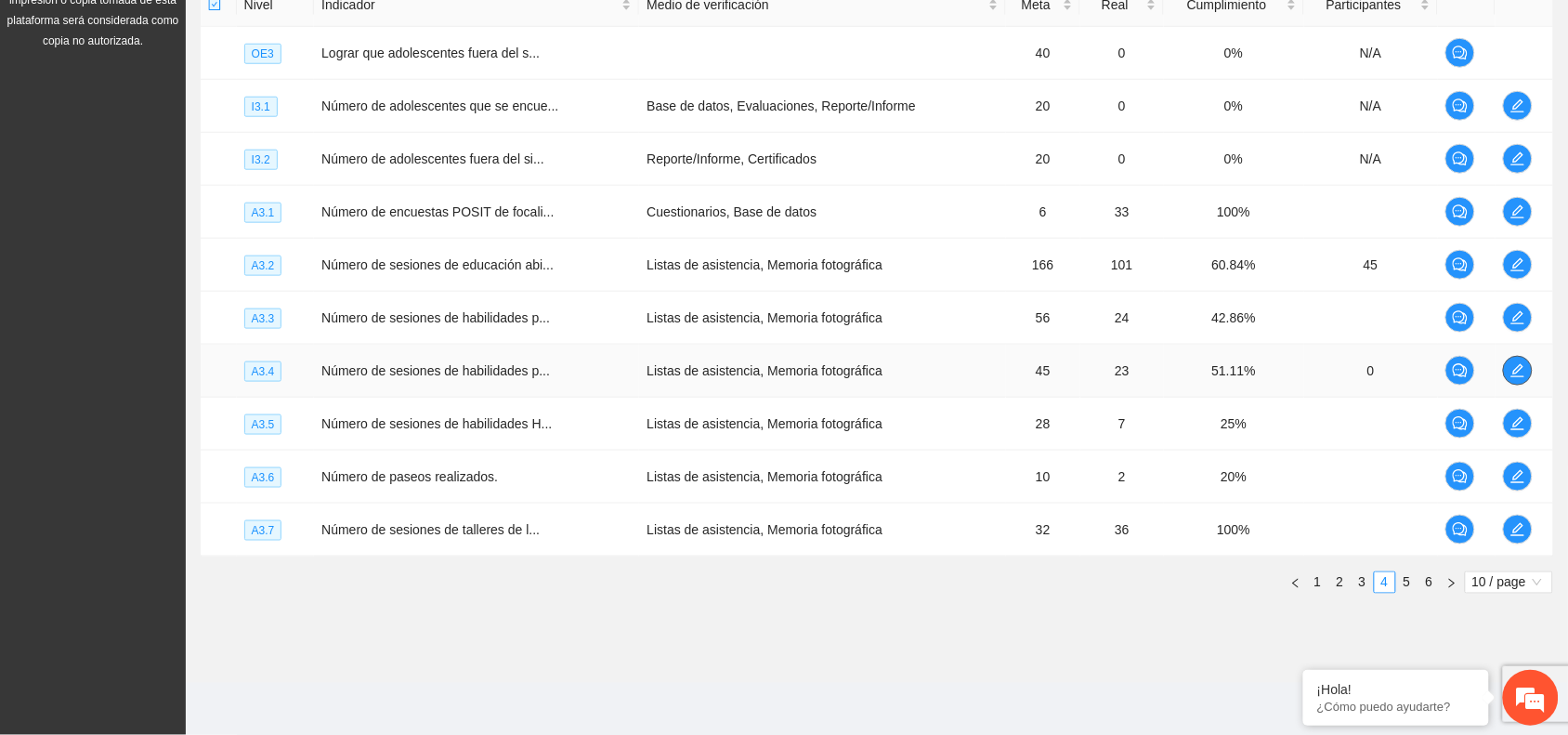
click at [1519, 363] on icon "edit" at bounding box center [1517, 370] width 15 height 15
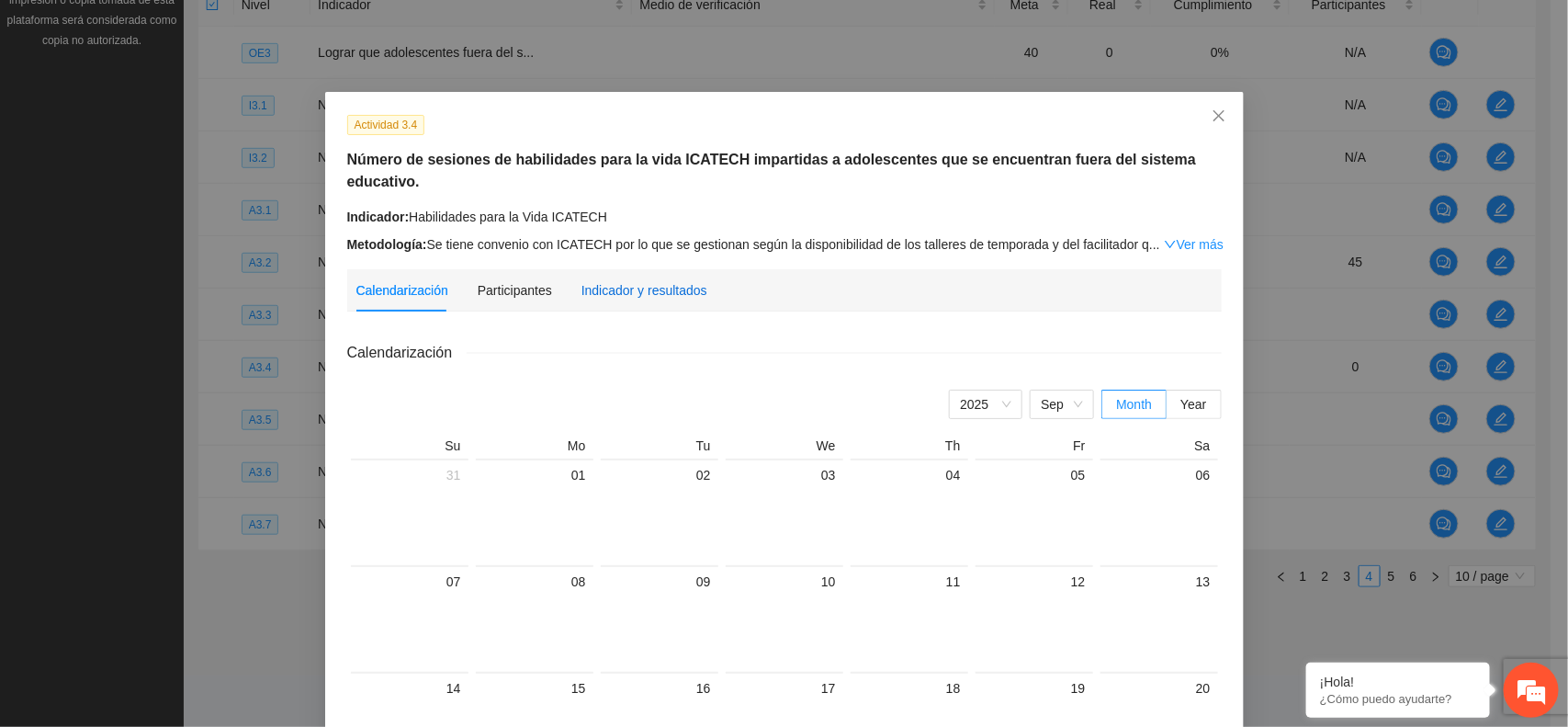
click at [664, 280] on div "Indicador y resultados" at bounding box center [645, 290] width 126 height 20
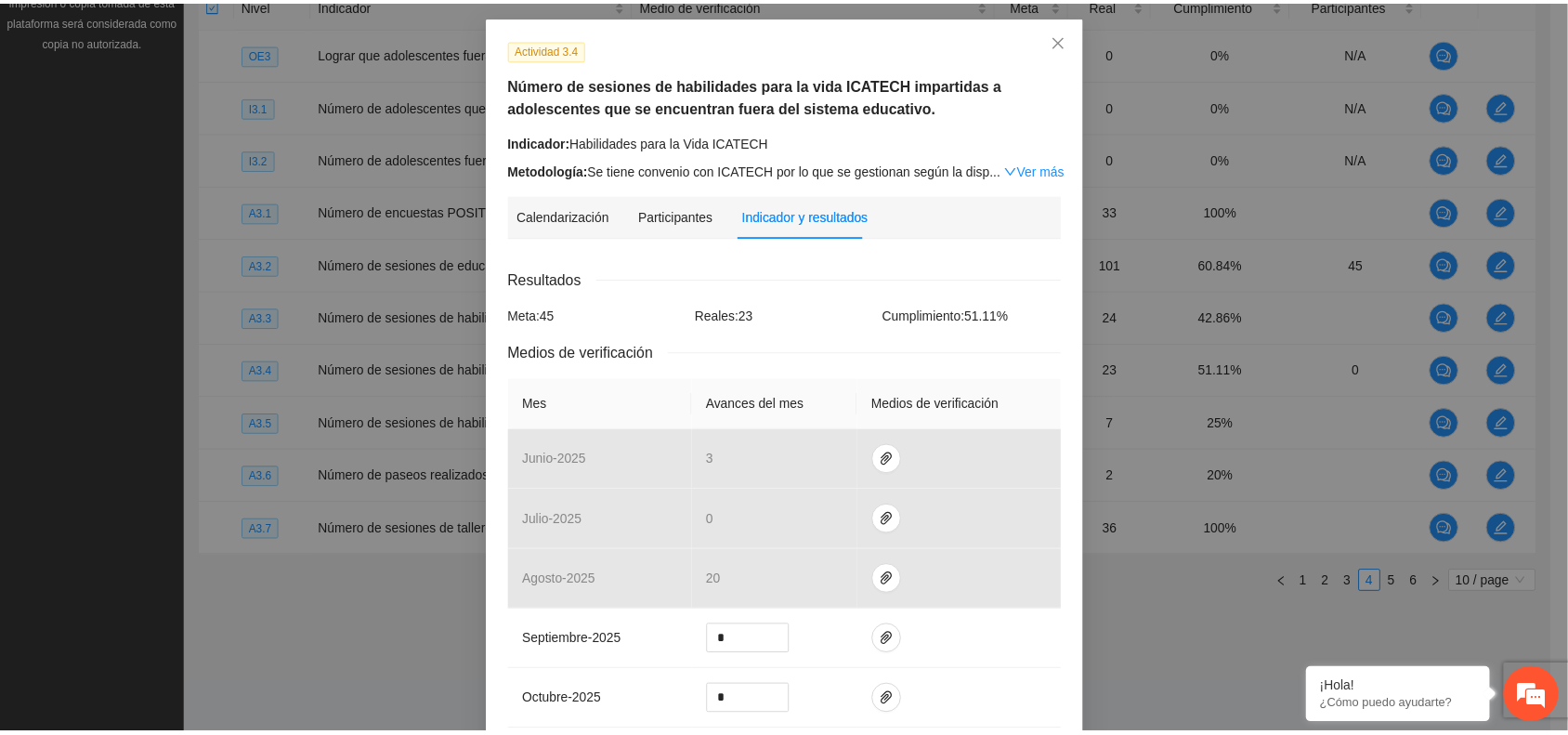
scroll to position [67, 0]
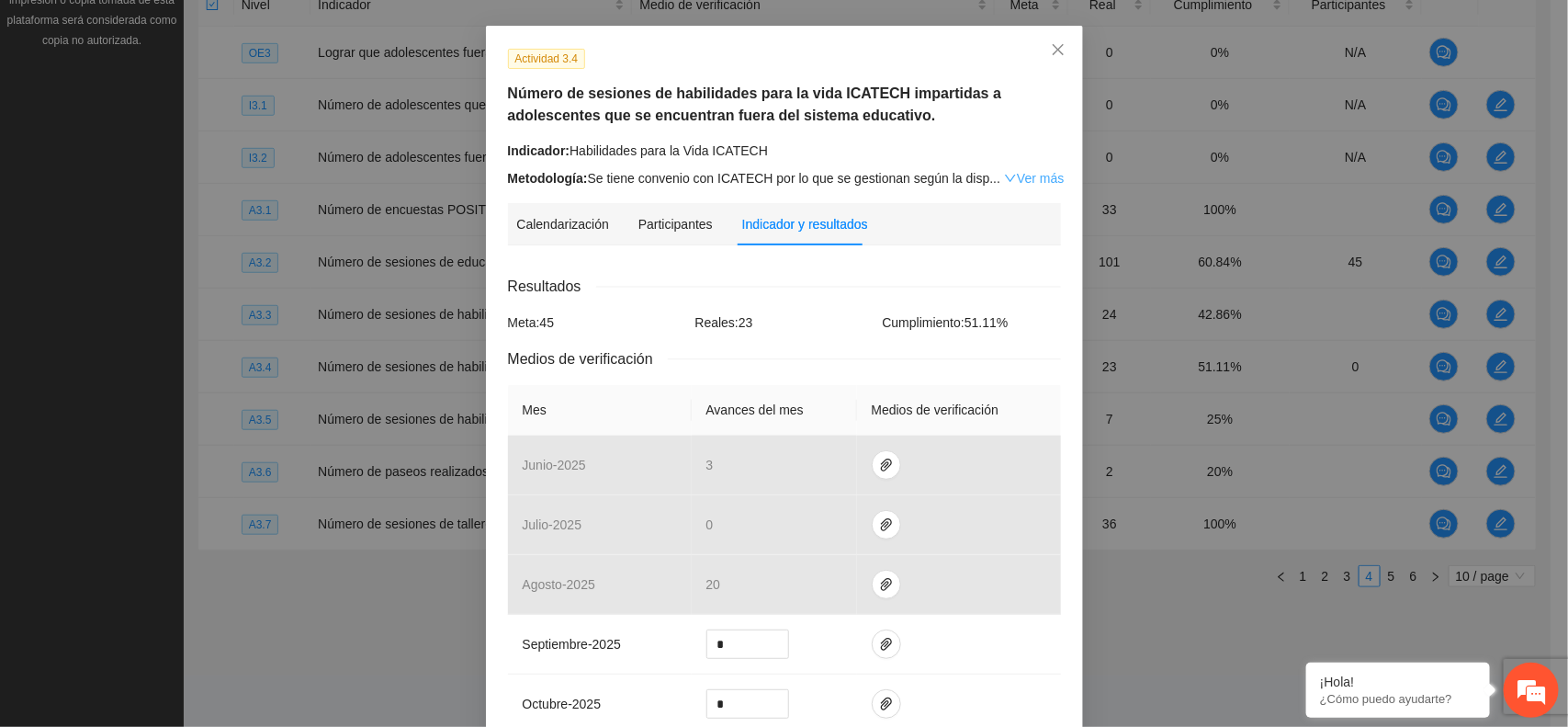
click at [1016, 173] on link "Ver más" at bounding box center [1033, 178] width 60 height 15
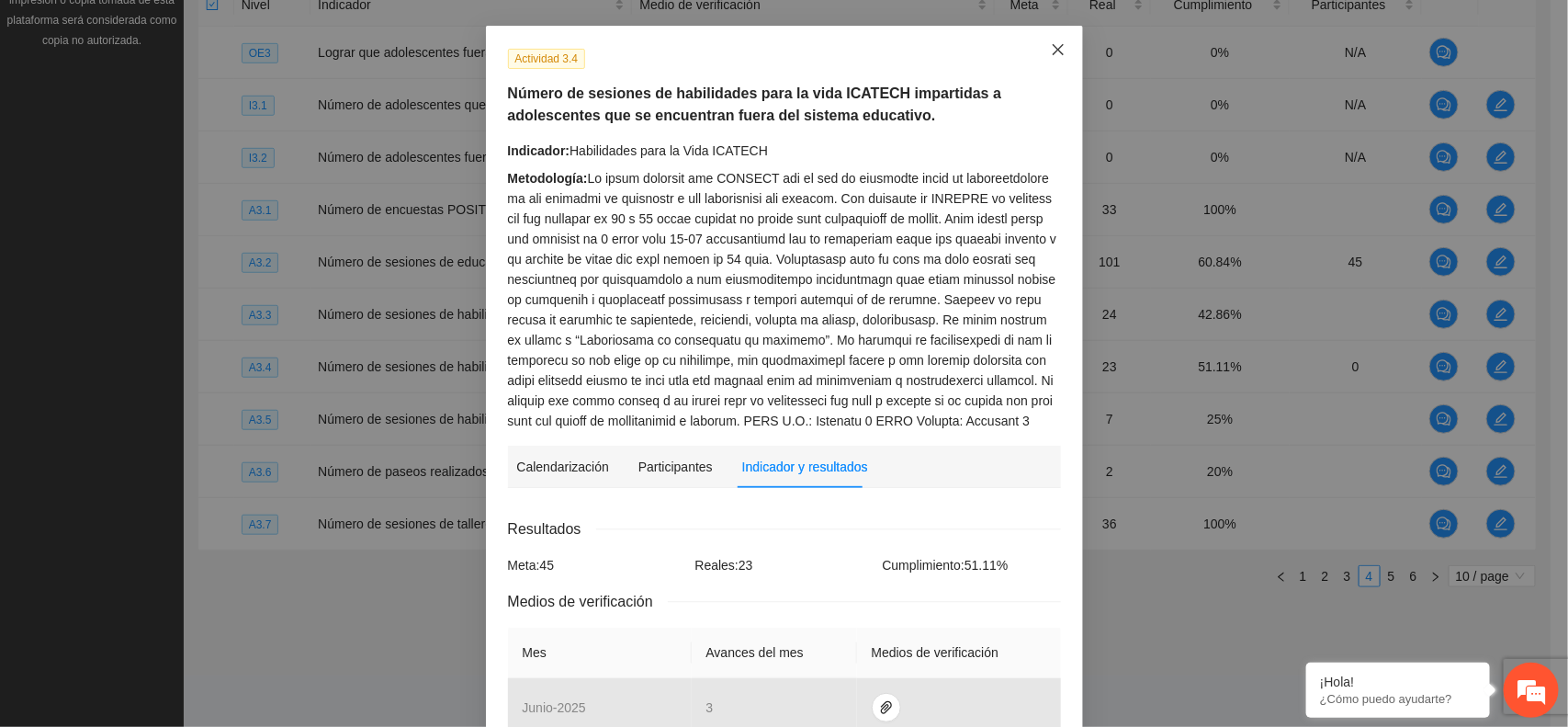
click at [1050, 43] on icon "close" at bounding box center [1057, 49] width 15 height 15
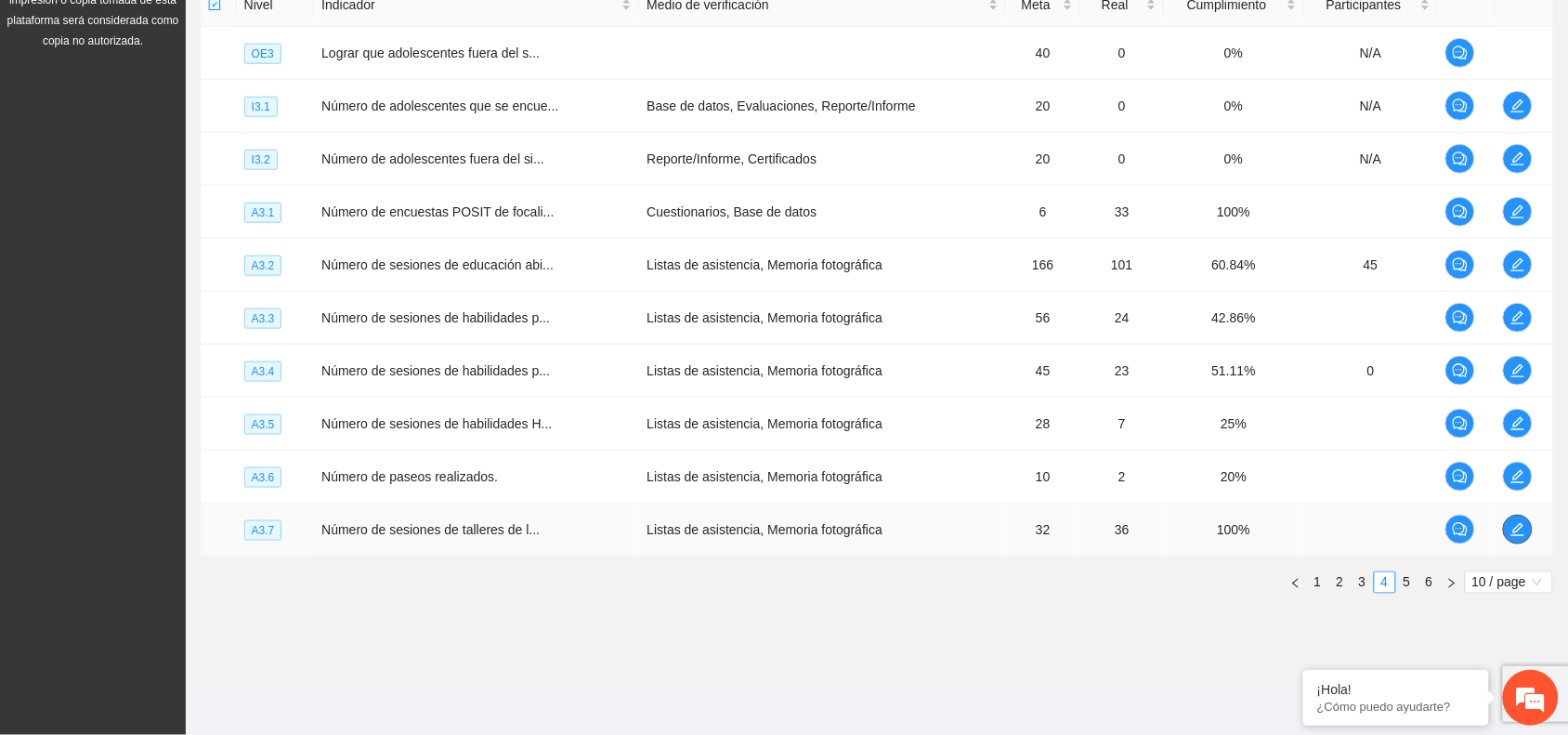
click at [1520, 535] on icon "edit" at bounding box center [1517, 529] width 15 height 15
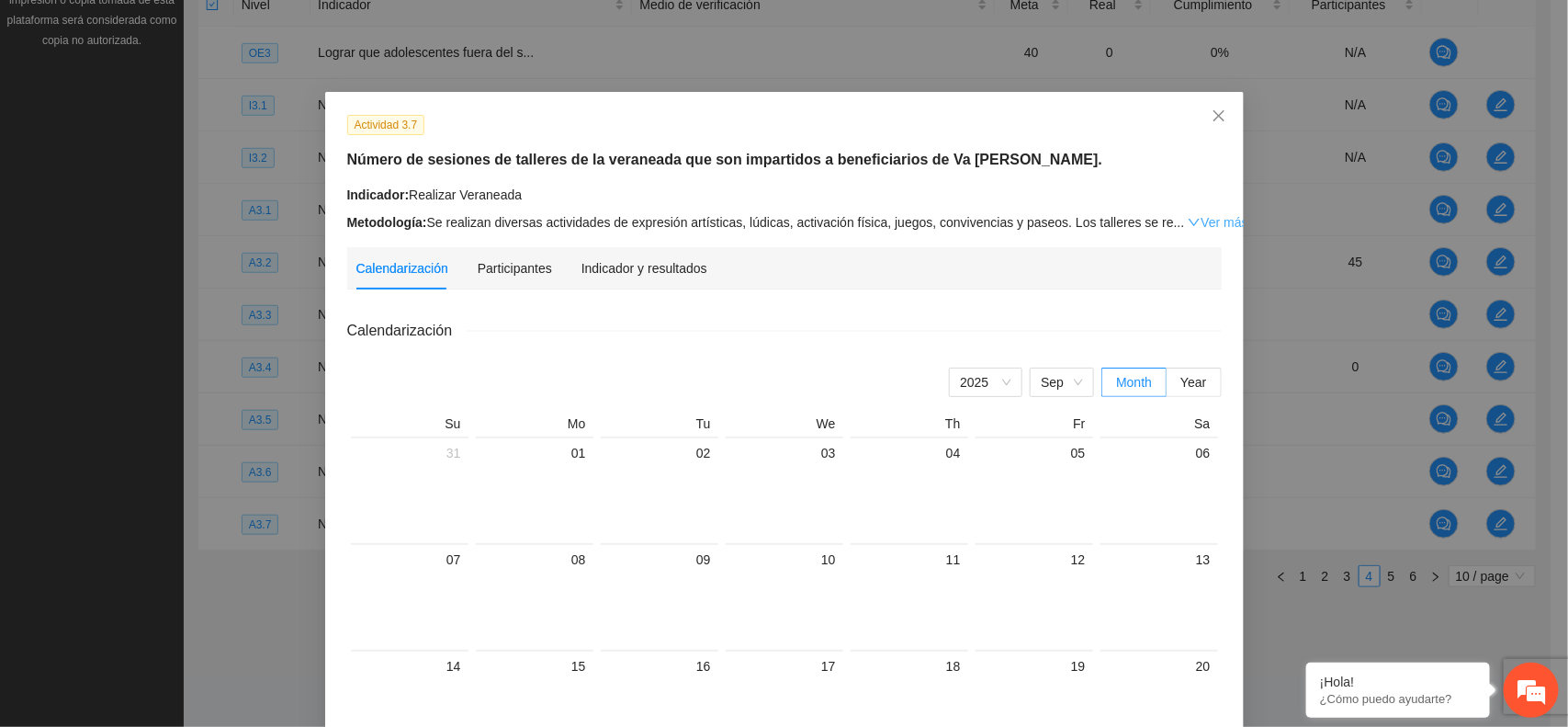
click at [1196, 222] on link "Ver más" at bounding box center [1217, 222] width 60 height 15
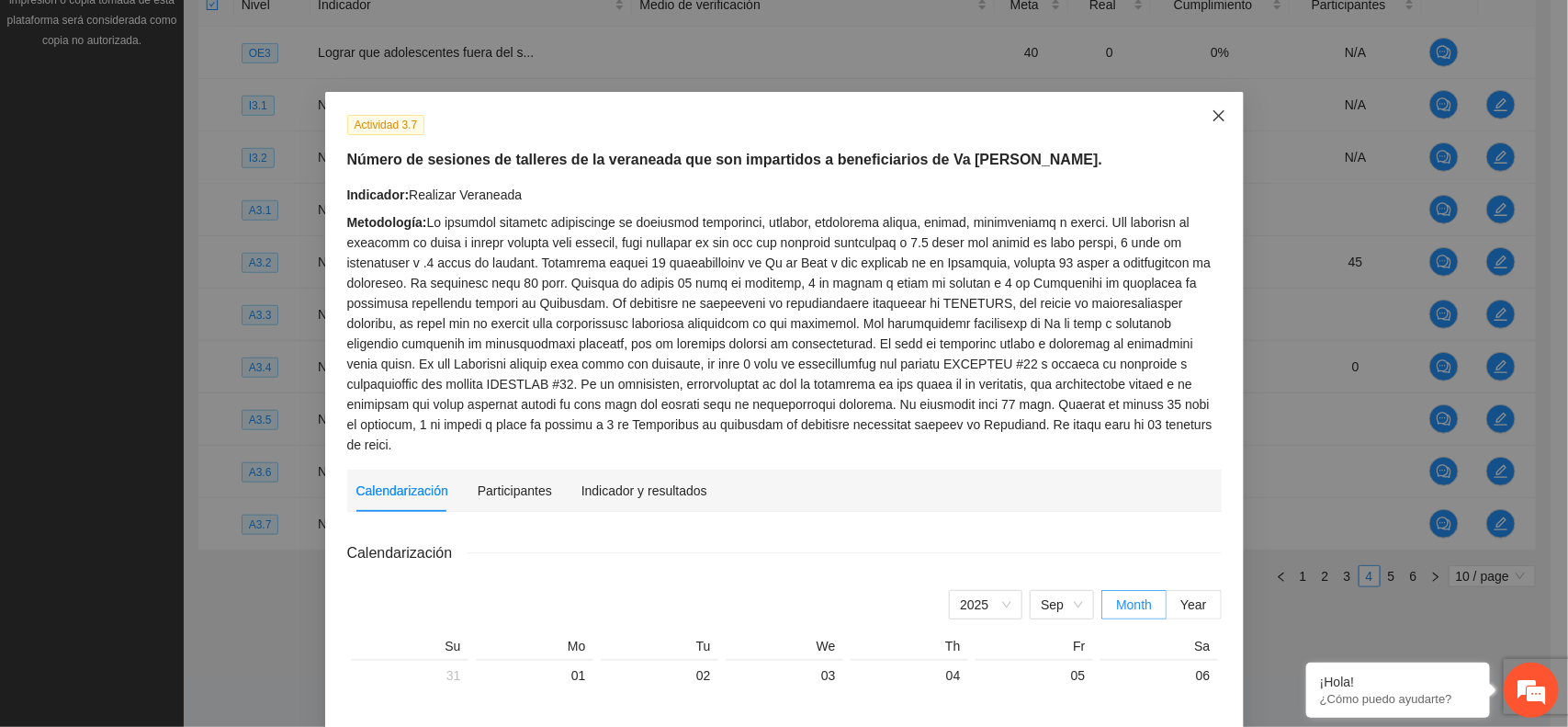
click at [1212, 114] on icon "close" at bounding box center [1218, 115] width 15 height 15
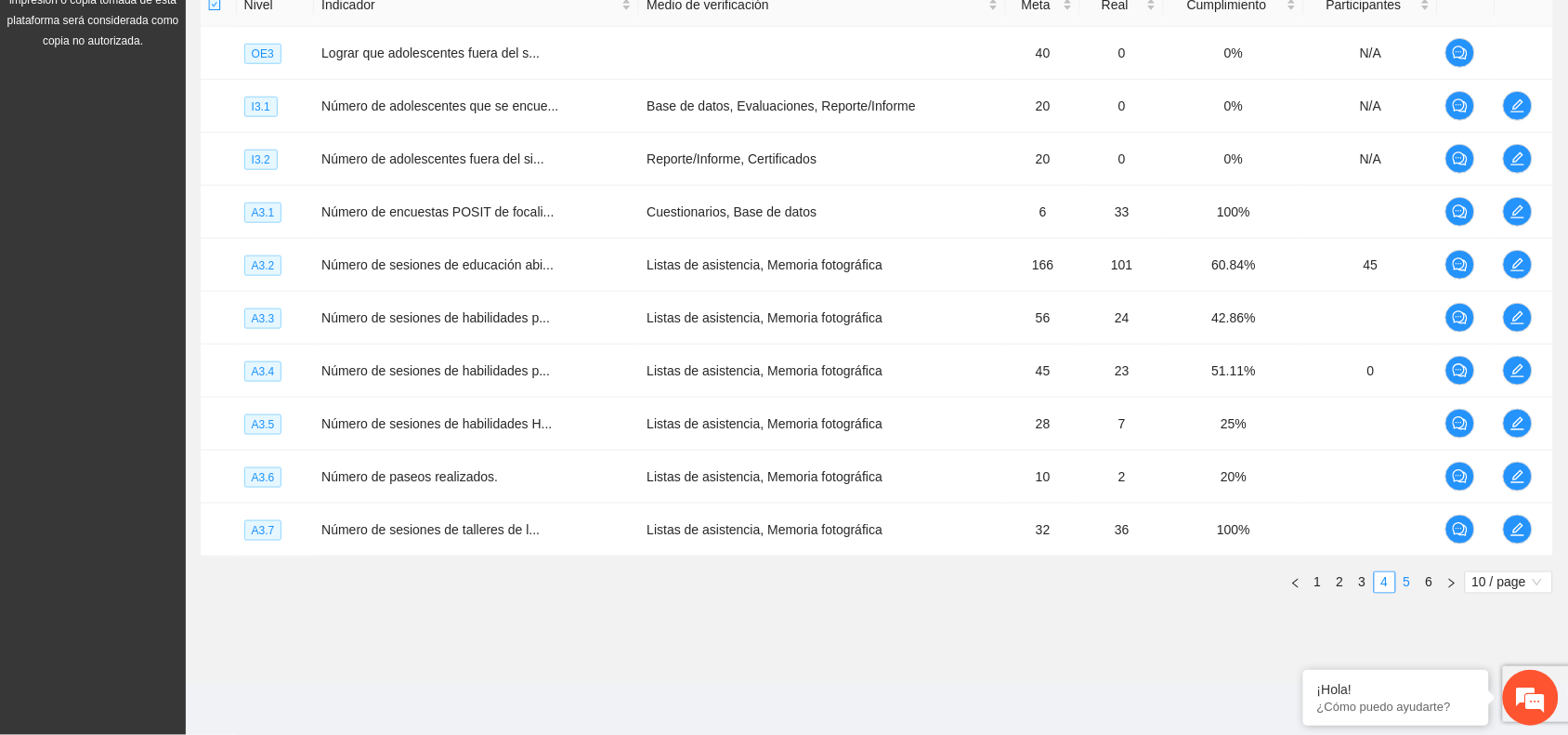
click at [1403, 578] on link "5" at bounding box center [1407, 582] width 20 height 20
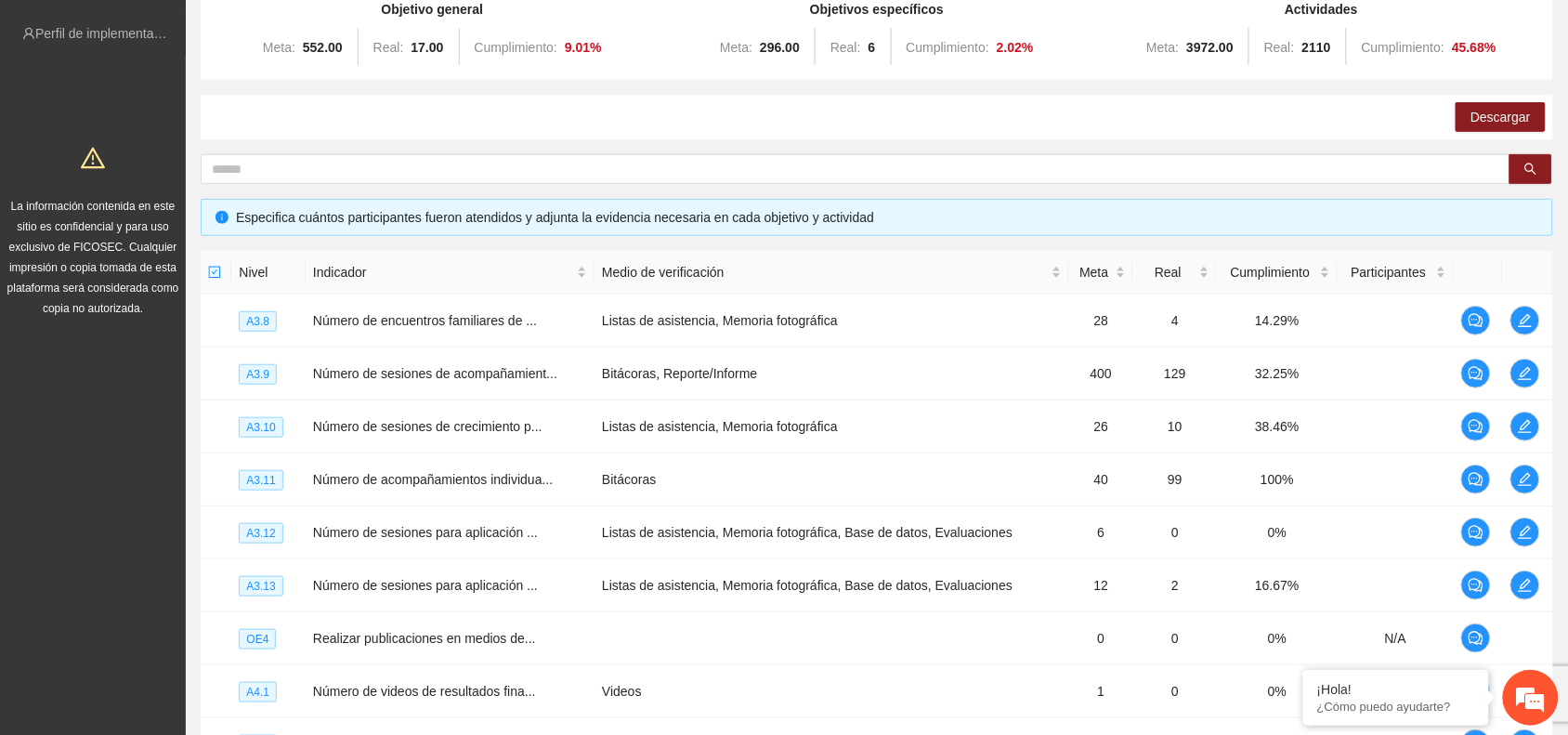
scroll to position [178, 0]
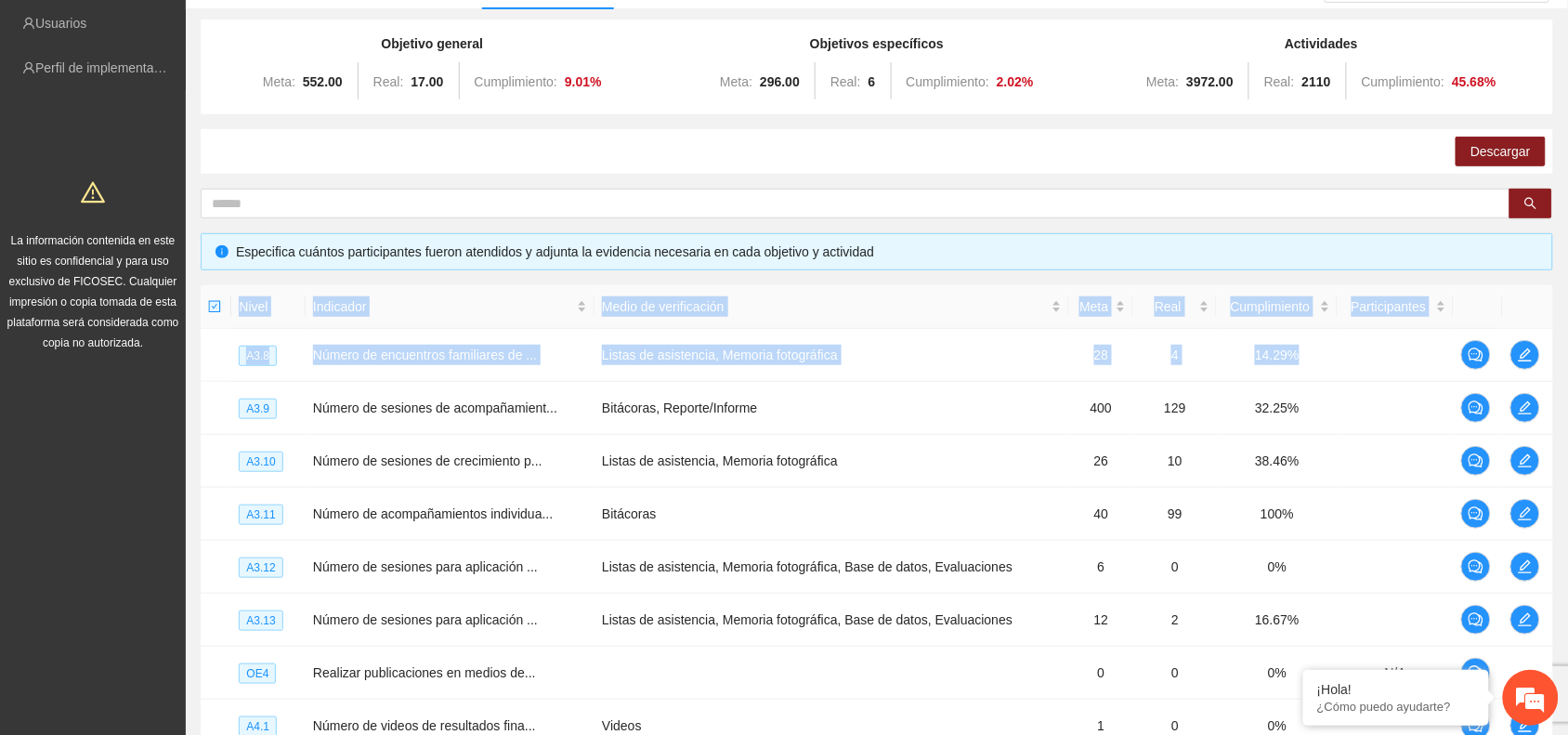
drag, startPoint x: 1549, startPoint y: 355, endPoint x: 1554, endPoint y: 379, distance: 24.5
click at [1554, 379] on div "Objetivo general Meta: 552.00 Real: 17.00 Cumplimiento: 9.01 % Objetivos especí…" at bounding box center [877, 474] width 1382 height 901
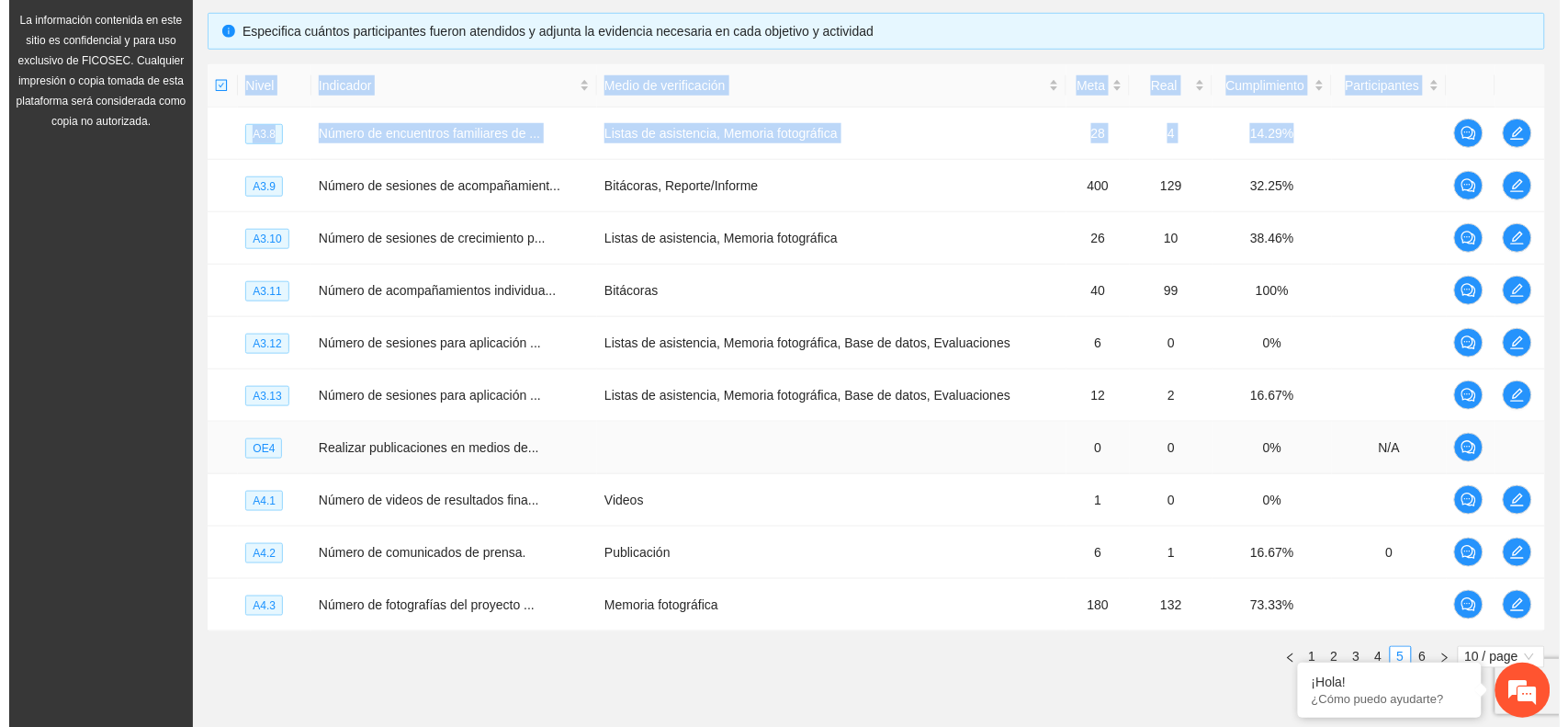
scroll to position [401, 0]
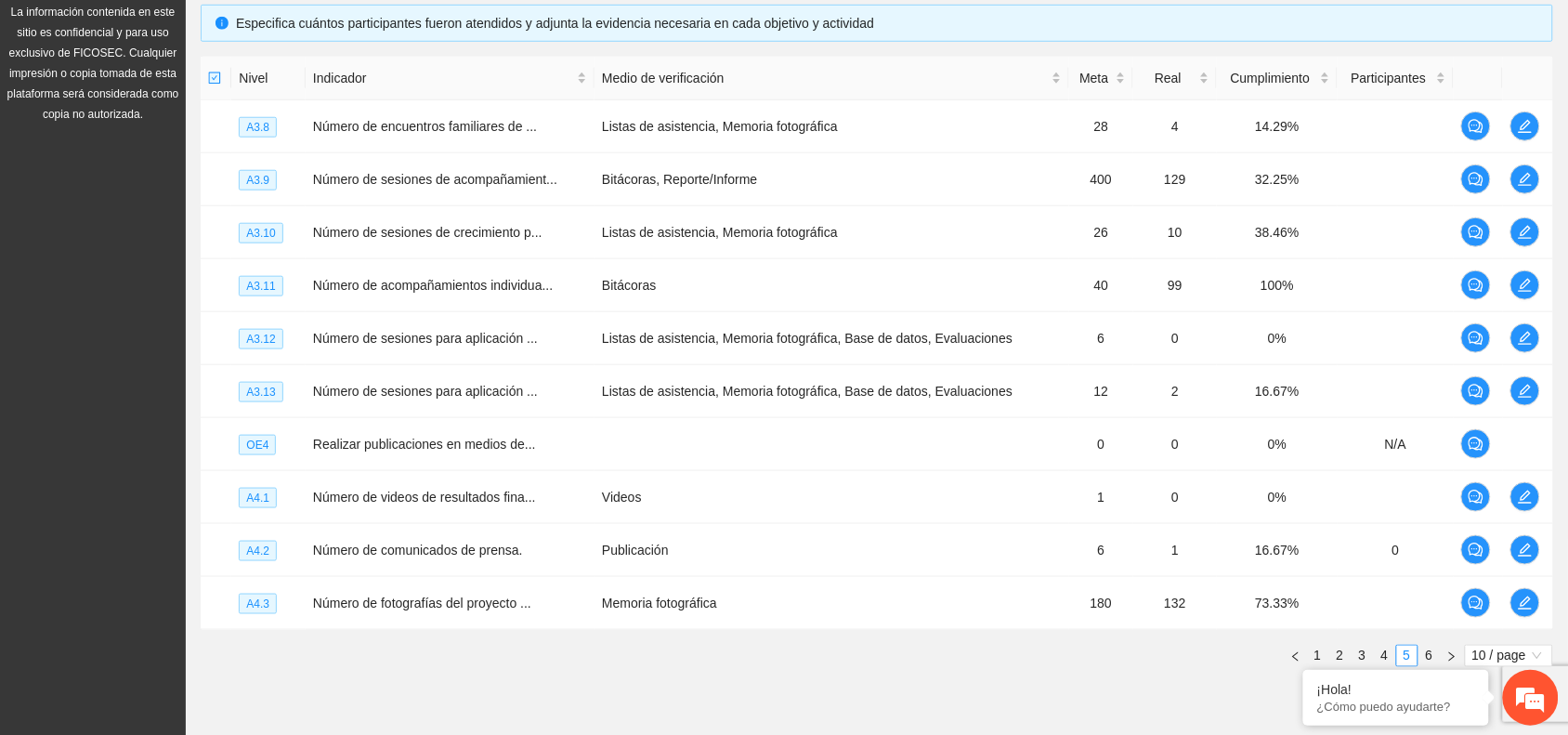
click at [246, 706] on section "Monitoreo técnico Asistentes Beneficiarios Asistencias Objetivos y actividades …" at bounding box center [877, 213] width 1382 height 1085
click at [1524, 200] on td at bounding box center [1528, 180] width 50 height 53
click at [1530, 170] on button "button" at bounding box center [1525, 180] width 30 height 30
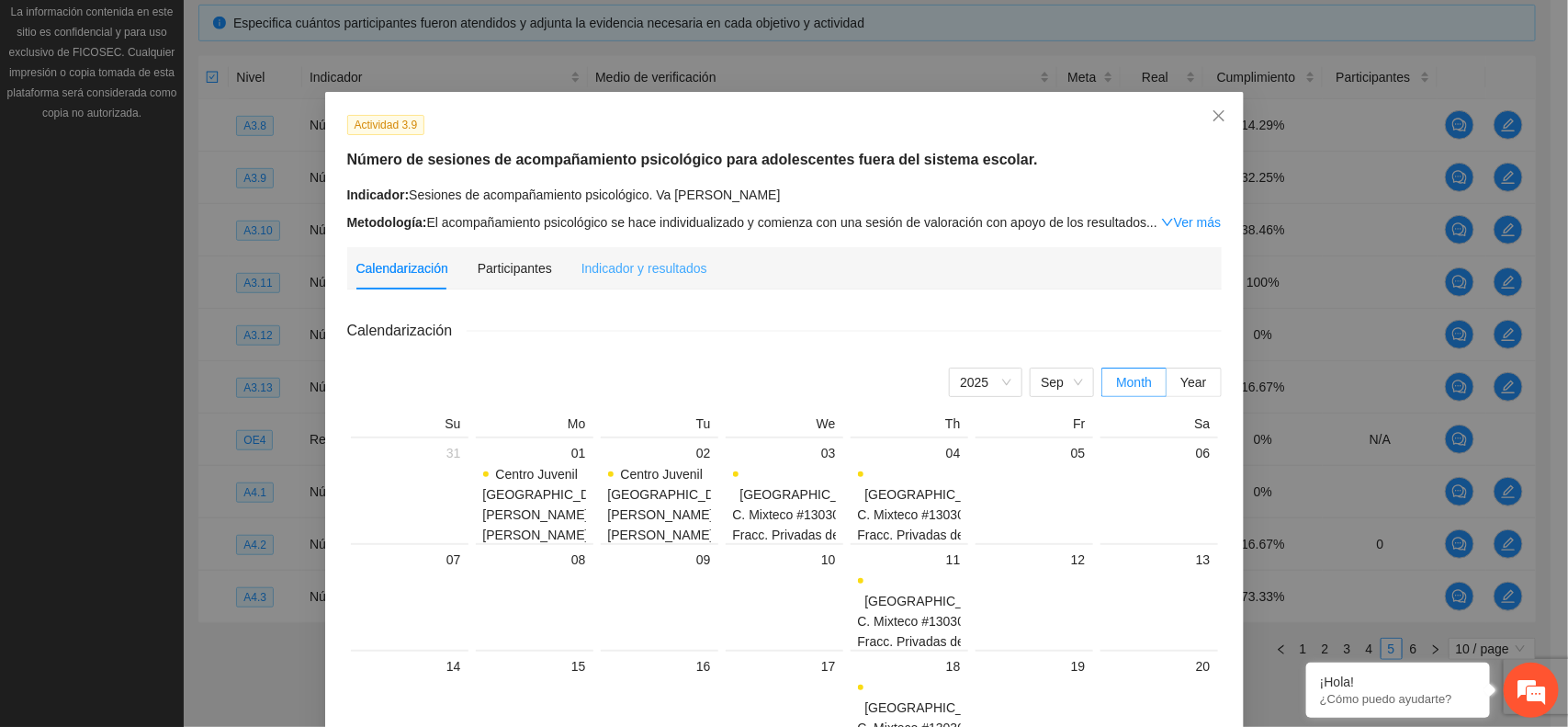
click at [617, 254] on div "Indicador y resultados" at bounding box center [645, 268] width 126 height 42
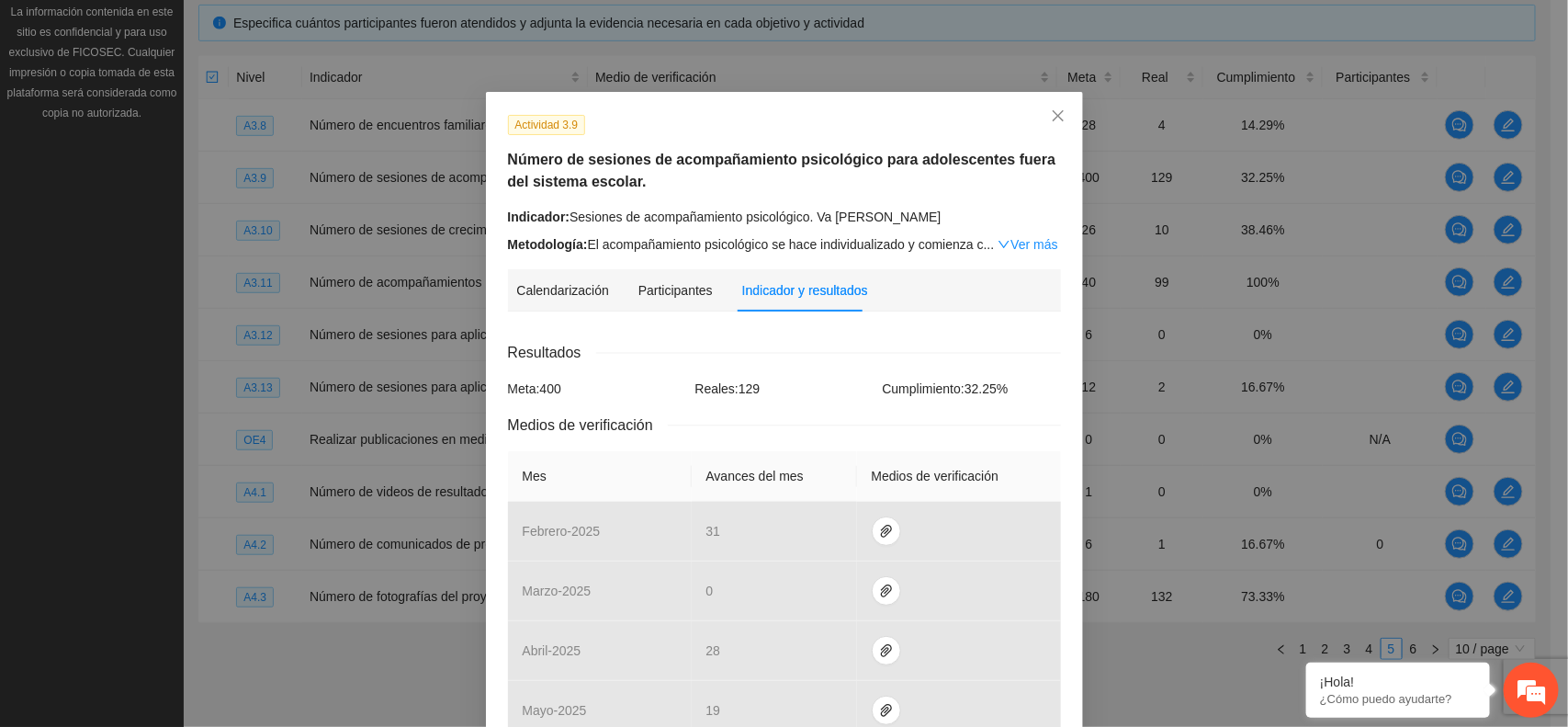
click at [1018, 225] on div "Indicador: Sesiones de acompañamiento psicológico. Va de nuez" at bounding box center [784, 217] width 553 height 20
click at [1013, 242] on link "Ver más" at bounding box center [1027, 244] width 60 height 15
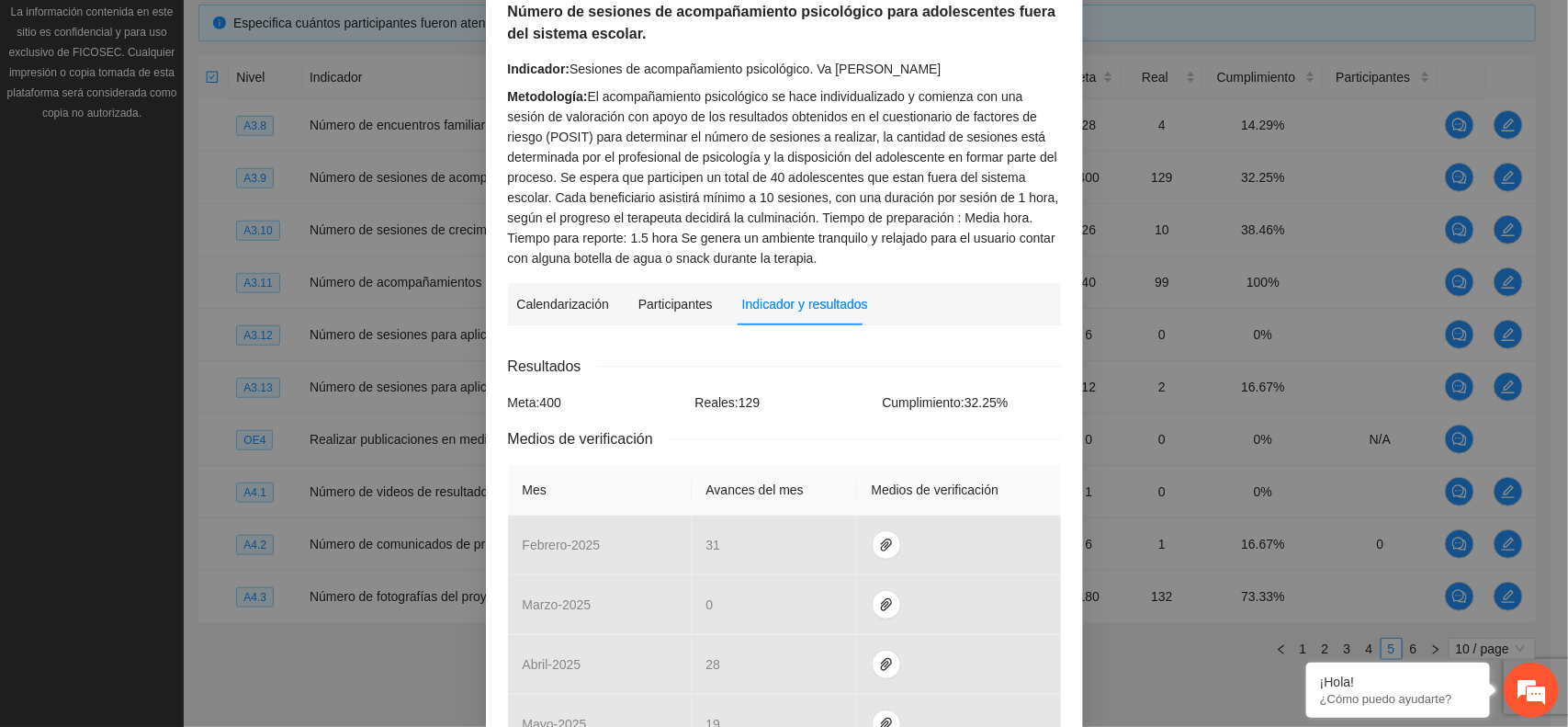
scroll to position [142, 0]
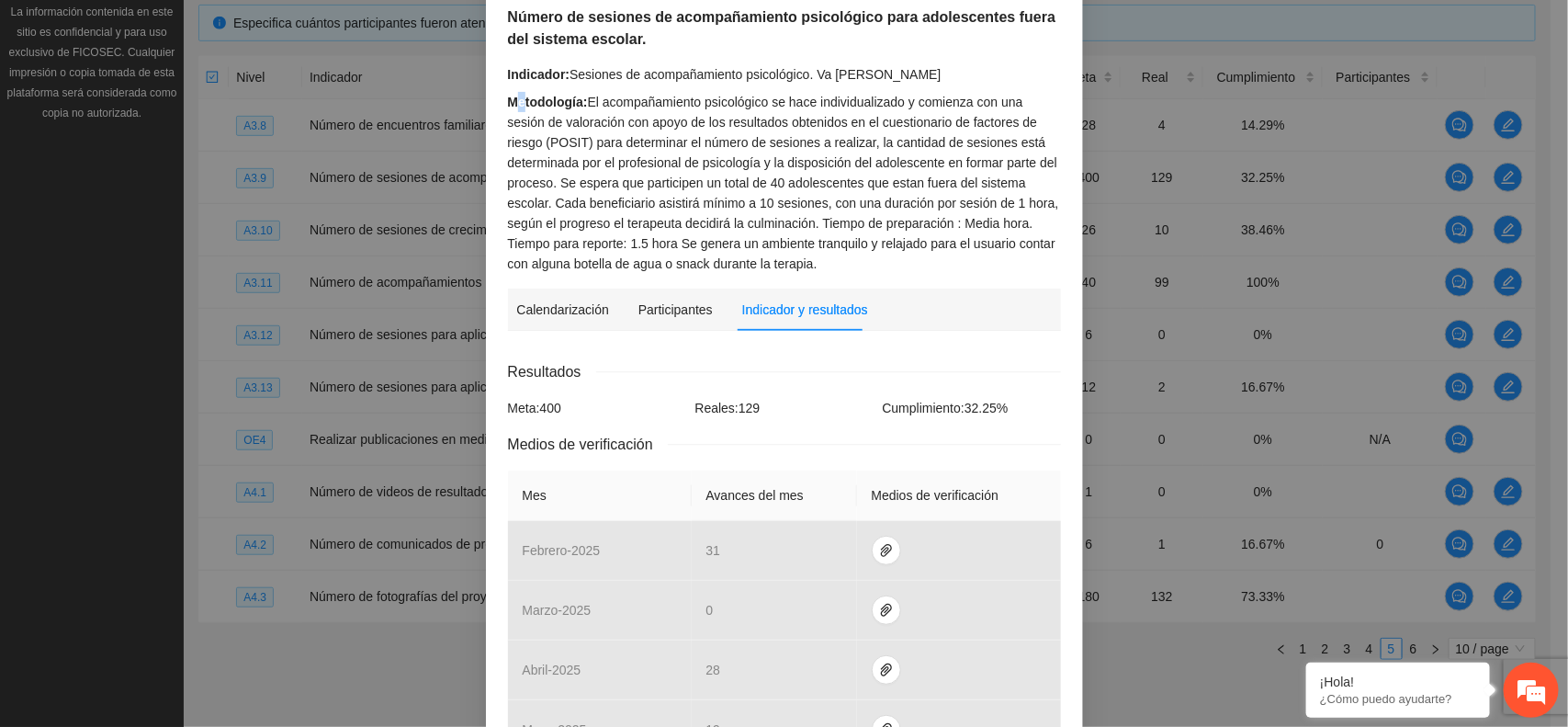
drag, startPoint x: 515, startPoint y: 104, endPoint x: 778, endPoint y: 216, distance: 285.9
click at [778, 216] on div "Metodología: El acompañamiento psicológico se hace individualizado y comienza c…" at bounding box center [784, 182] width 553 height 182
drag, startPoint x: 834, startPoint y: 260, endPoint x: 517, endPoint y: 113, distance: 349.4
click at [517, 113] on div "Metodología: El acompañamiento psicológico se hace individualizado y comienza c…" at bounding box center [784, 182] width 553 height 182
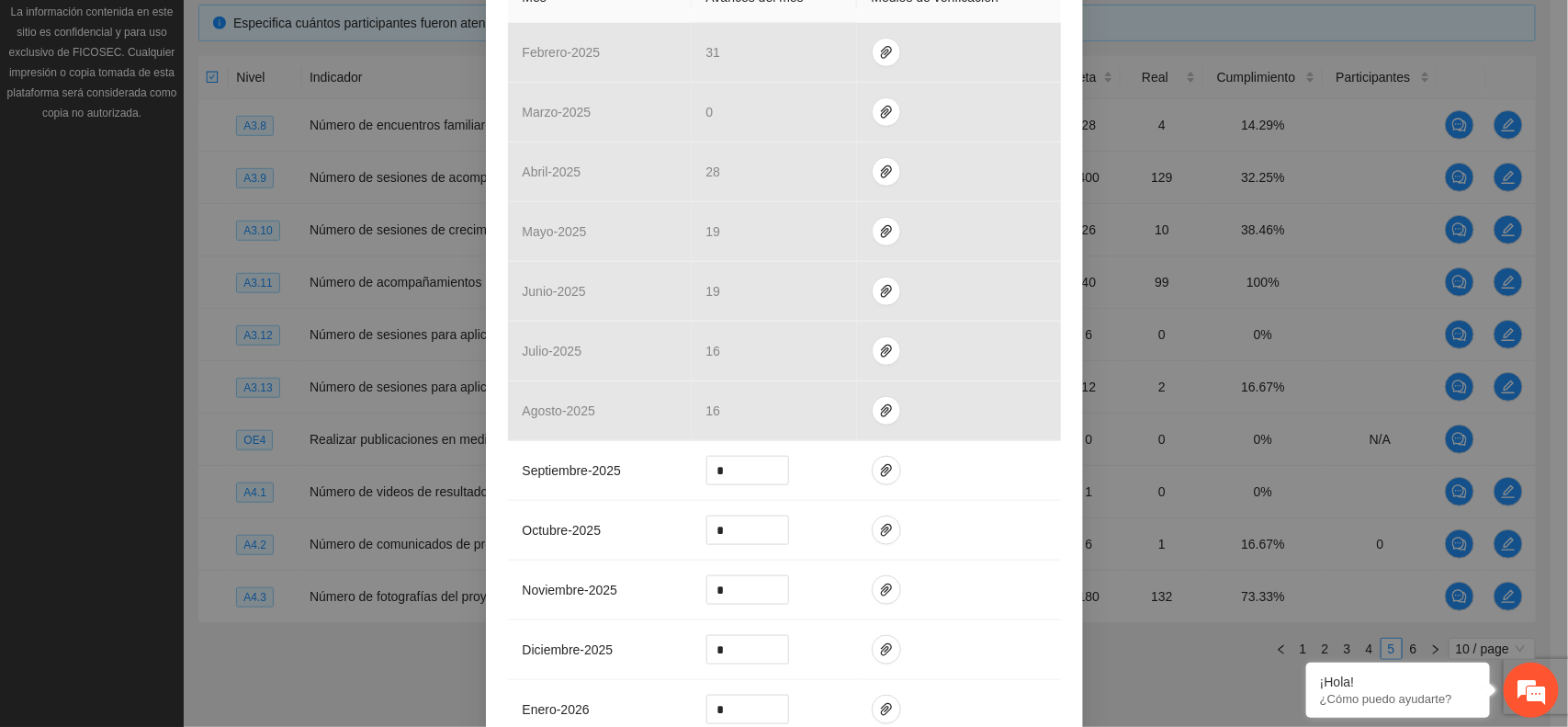
scroll to position [666, 0]
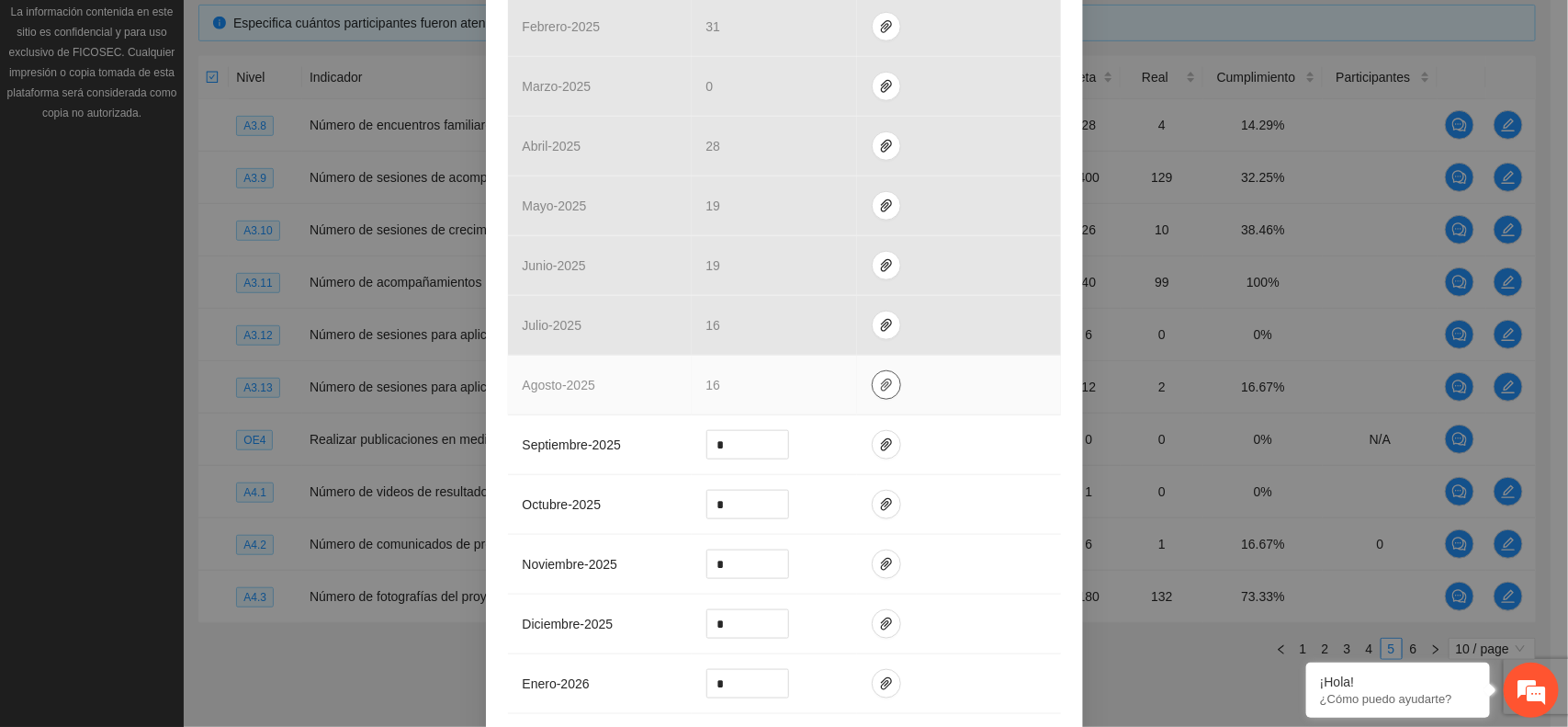
click at [879, 386] on icon "paper-clip" at bounding box center [886, 385] width 15 height 15
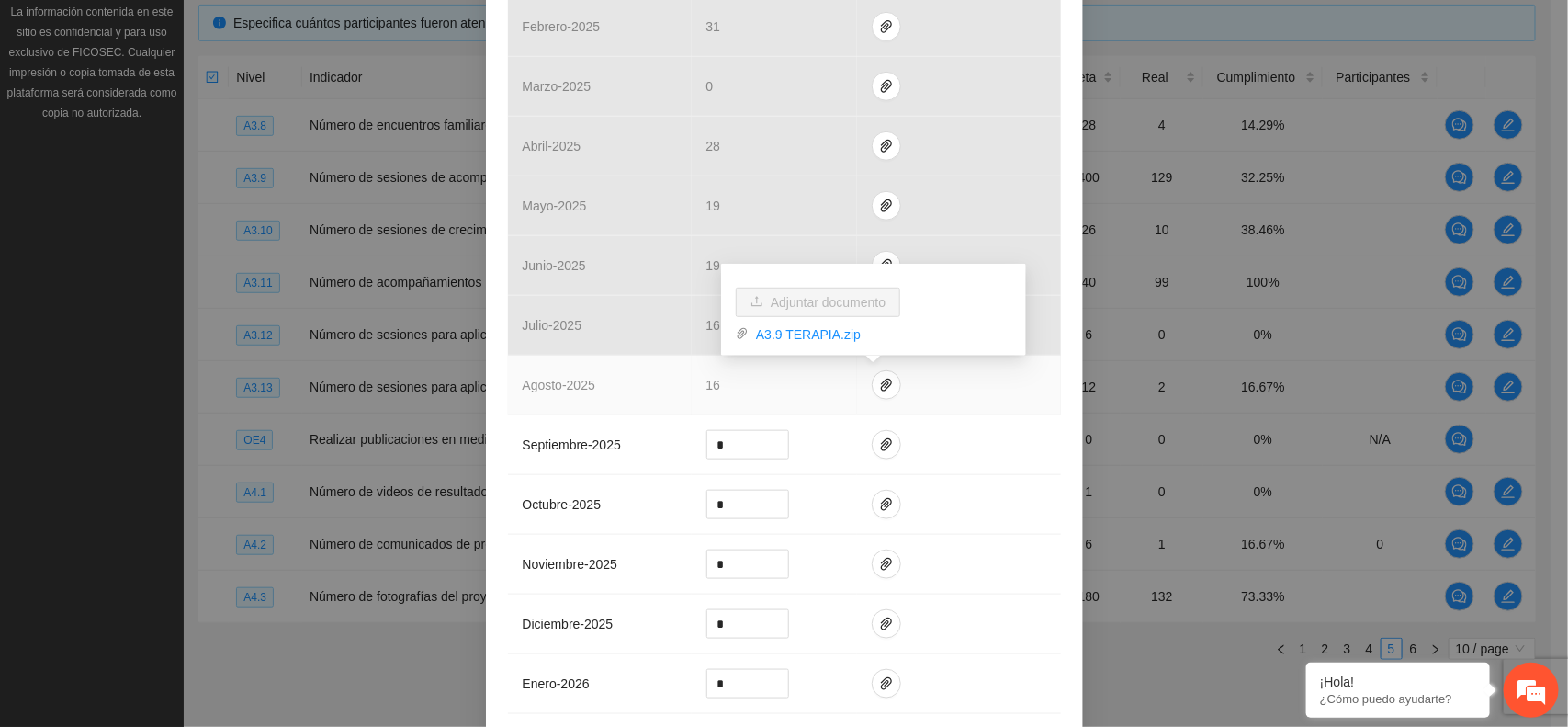
click at [823, 345] on div "Adjuntar documento A3.9 TERAPIA.zip" at bounding box center [873, 309] width 305 height 92
click at [828, 336] on link "A3.9 TERAPIA.zip" at bounding box center [880, 334] width 262 height 20
click at [819, 333] on link "A3.9 TERAPIA.zip" at bounding box center [880, 334] width 262 height 20
